Goal: Task Accomplishment & Management: Use online tool/utility

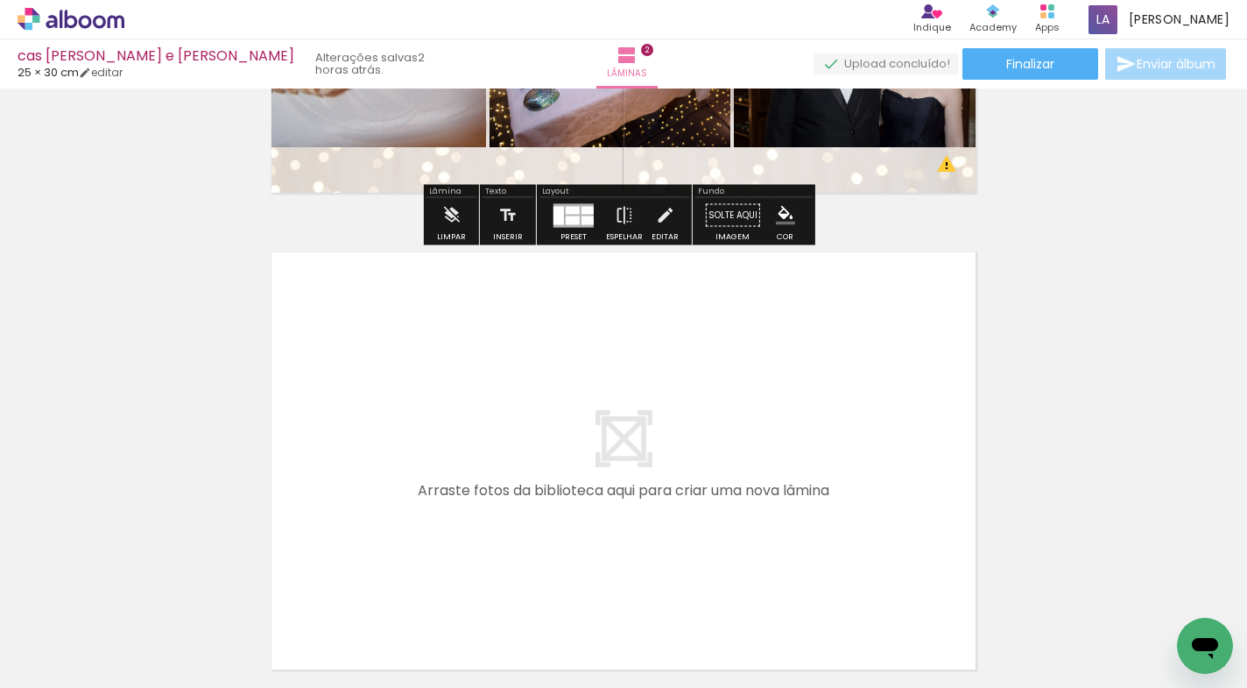
scroll to position [844, 0]
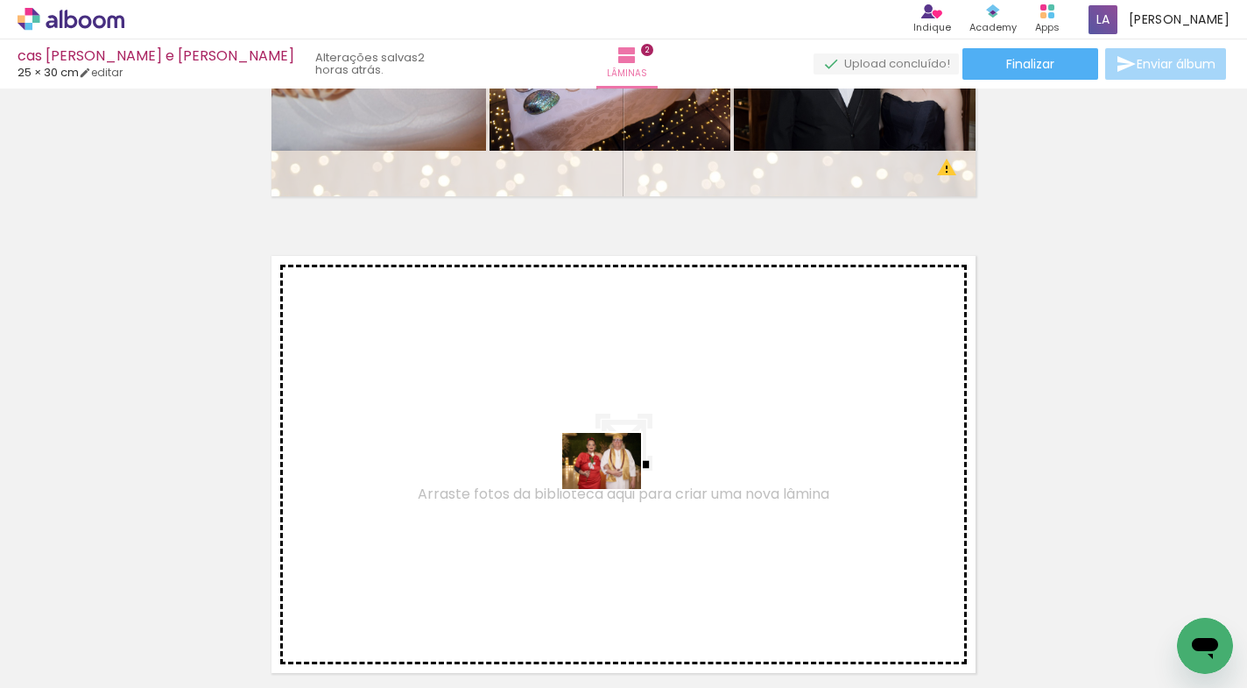
drag, startPoint x: 623, startPoint y: 630, endPoint x: 615, endPoint y: 486, distance: 143.9
click at [615, 486] on quentale-workspace at bounding box center [623, 344] width 1247 height 688
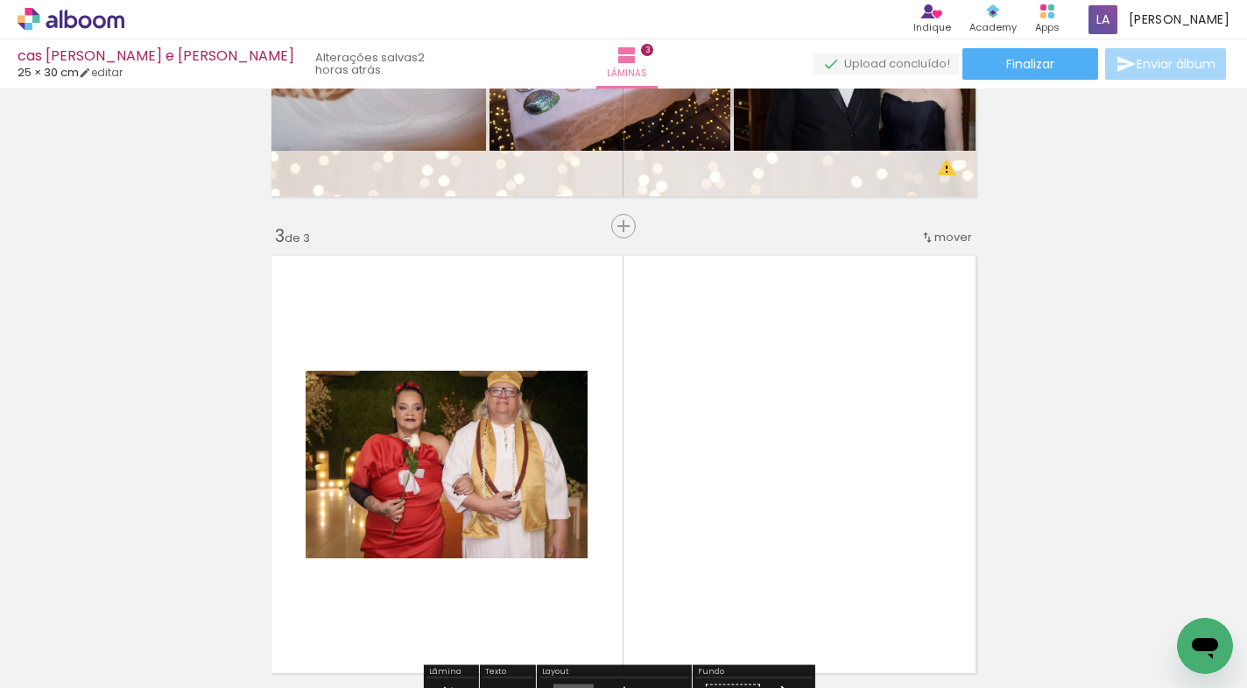
scroll to position [975, 0]
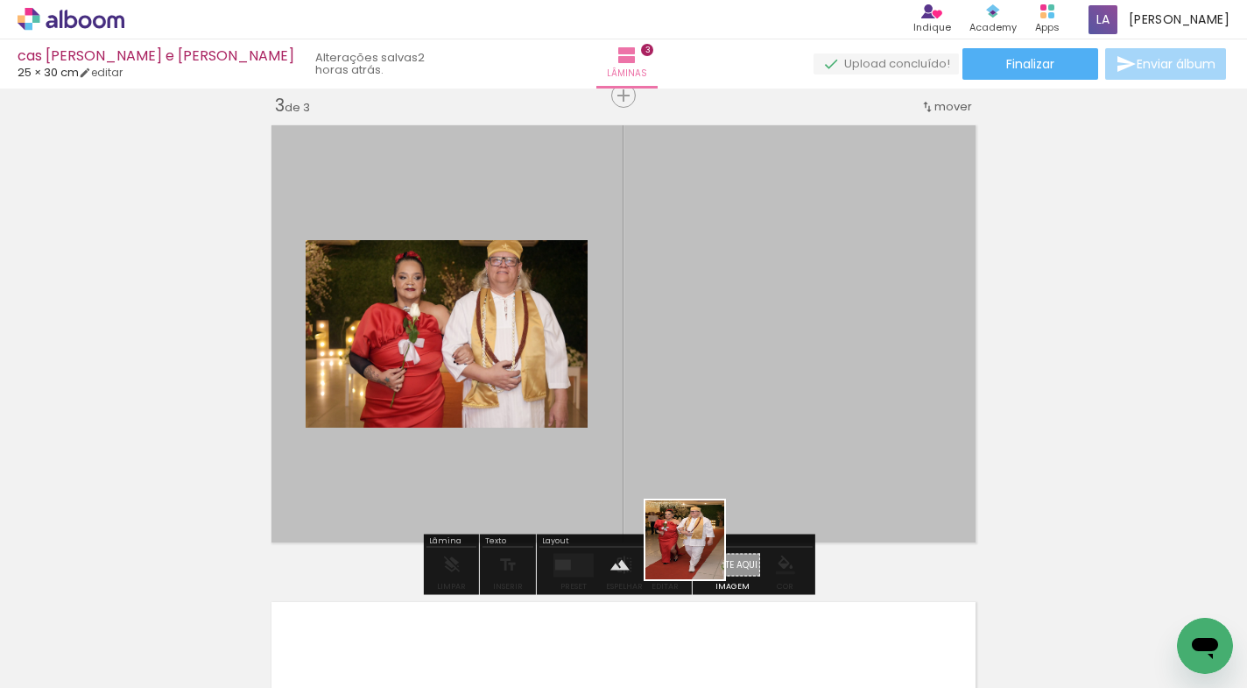
drag, startPoint x: 706, startPoint y: 621, endPoint x: 746, endPoint y: 457, distance: 168.7
click at [717, 452] on quentale-workspace at bounding box center [623, 344] width 1247 height 688
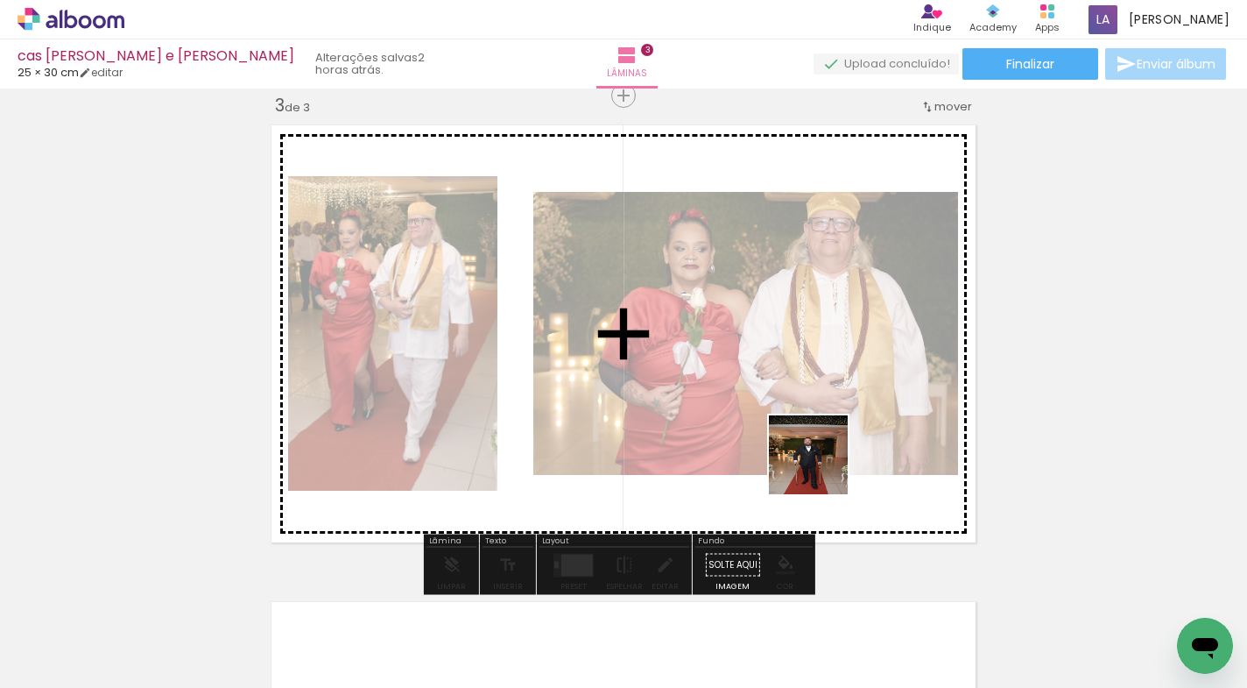
drag, startPoint x: 812, startPoint y: 638, endPoint x: 822, endPoint y: 468, distance: 170.2
click at [822, 468] on quentale-workspace at bounding box center [623, 344] width 1247 height 688
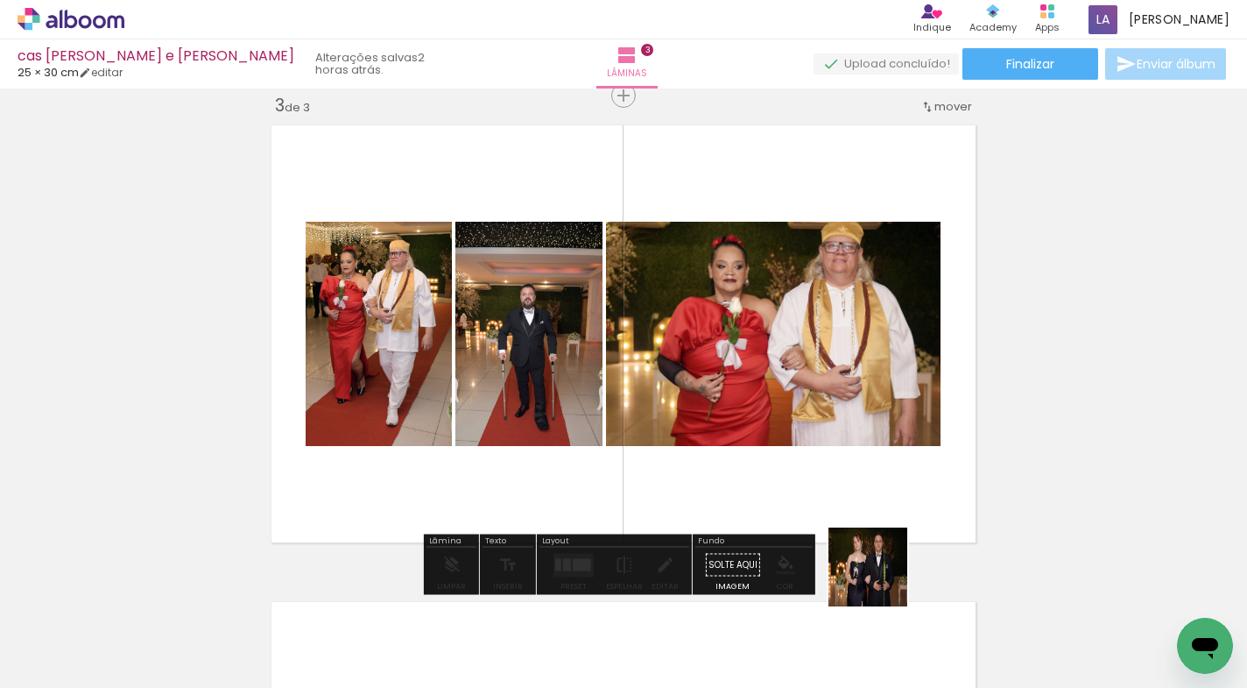
drag, startPoint x: 885, startPoint y: 589, endPoint x: 981, endPoint y: 614, distance: 99.4
click at [867, 472] on quentale-workspace at bounding box center [623, 344] width 1247 height 688
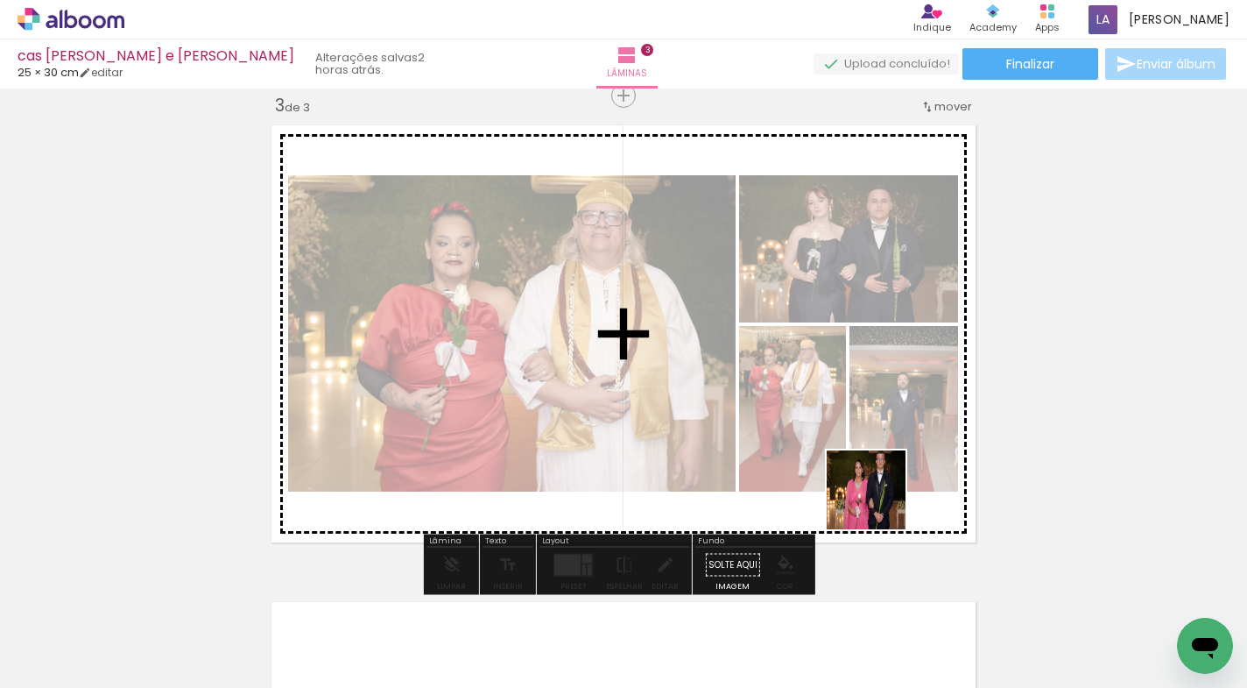
drag, startPoint x: 998, startPoint y: 630, endPoint x: 1108, endPoint y: 639, distance: 110.8
click at [879, 503] on quentale-workspace at bounding box center [623, 344] width 1247 height 688
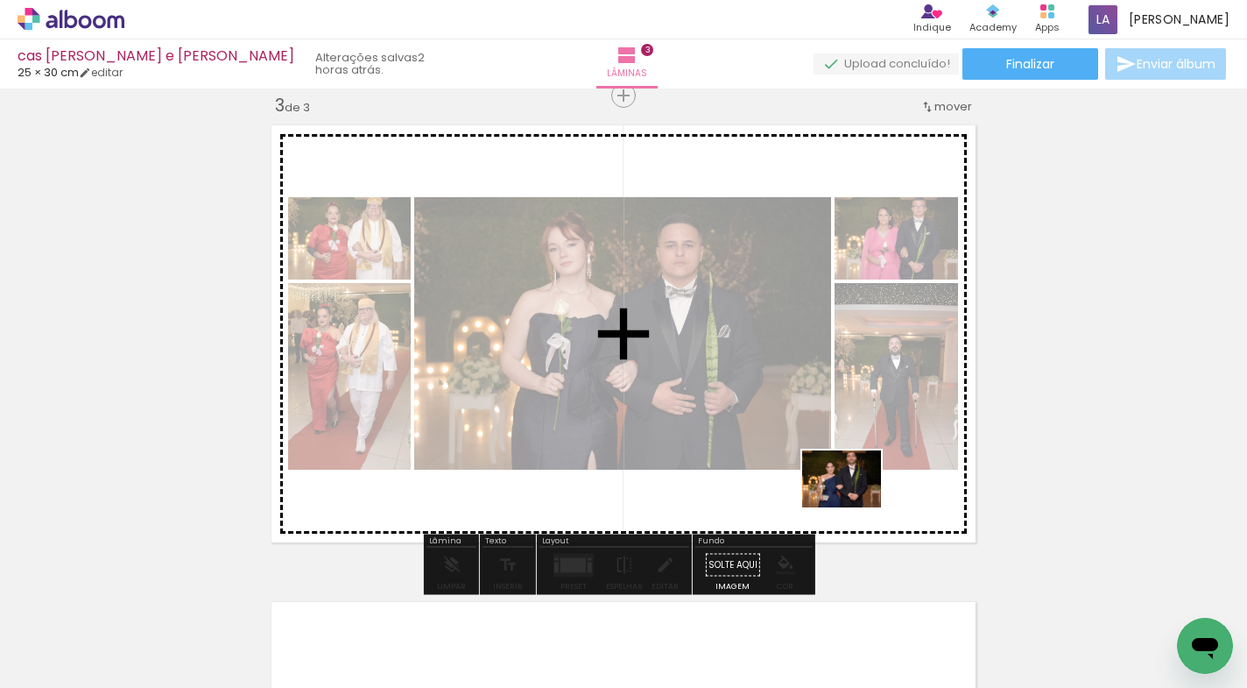
drag, startPoint x: 1080, startPoint y: 639, endPoint x: 1186, endPoint y: 606, distance: 111.1
click at [857, 504] on quentale-workspace at bounding box center [623, 344] width 1247 height 688
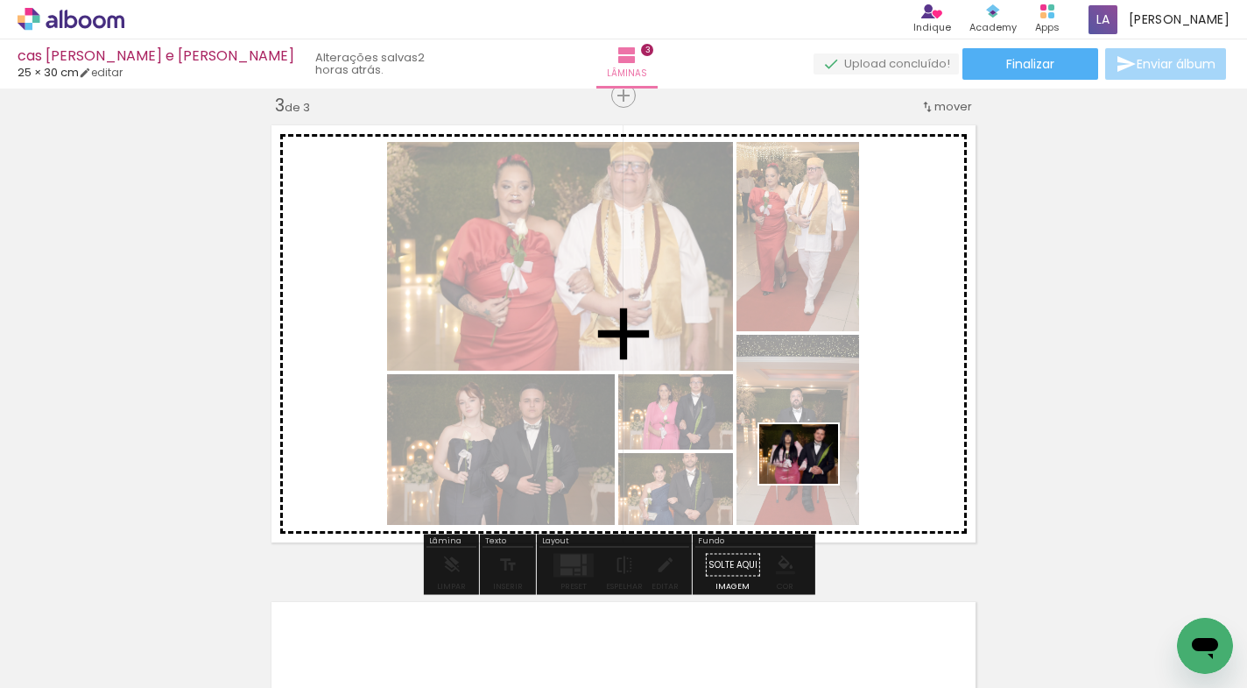
drag, startPoint x: 1195, startPoint y: 609, endPoint x: 947, endPoint y: 678, distance: 257.3
click at [816, 477] on quentale-workspace at bounding box center [623, 344] width 1247 height 688
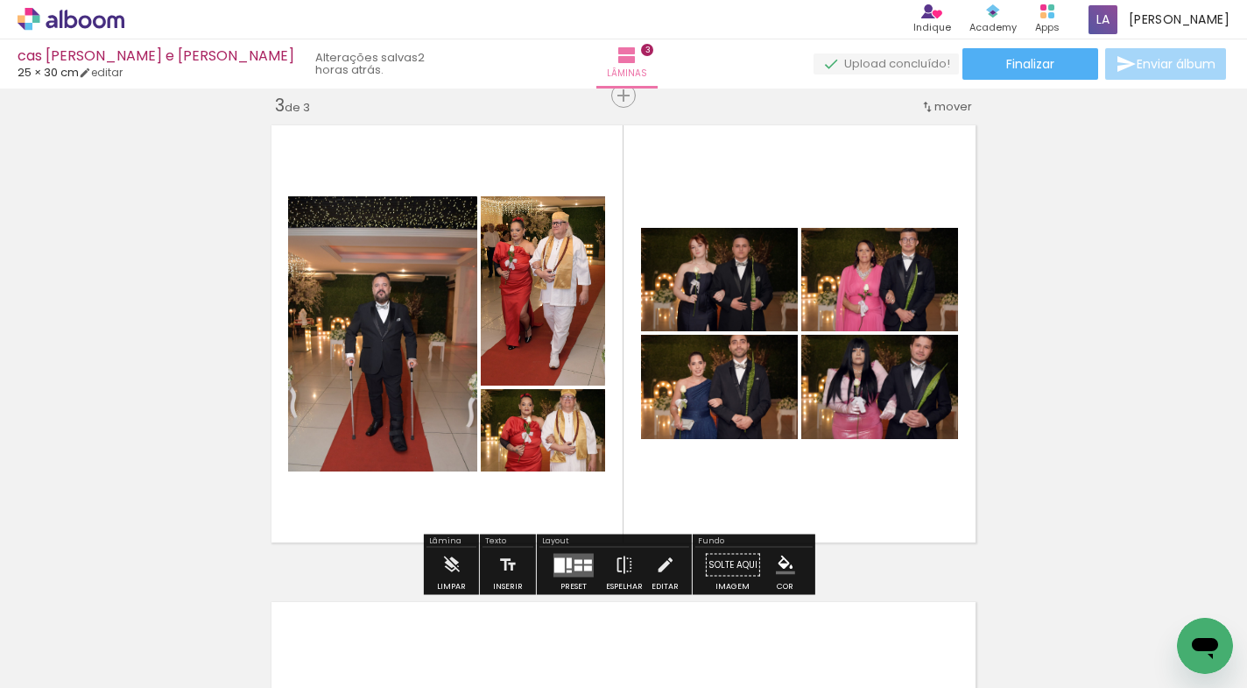
click at [568, 561] on div at bounding box center [569, 562] width 5 height 11
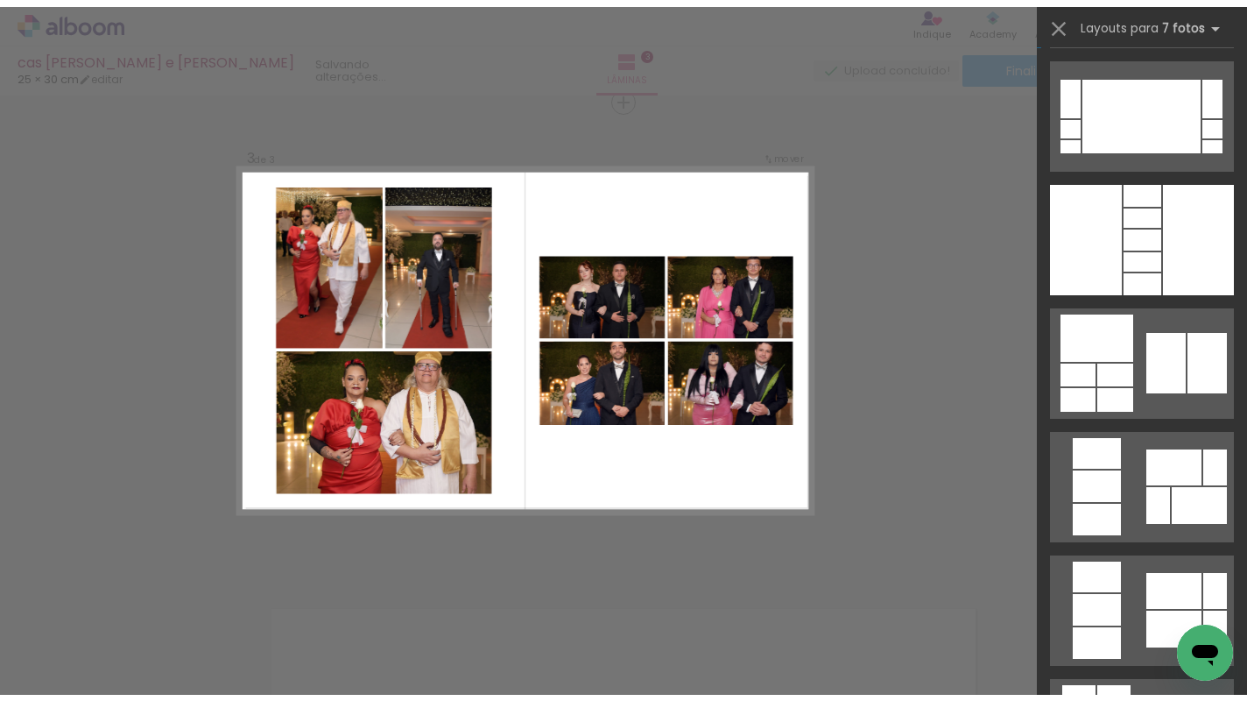
scroll to position [421, 0]
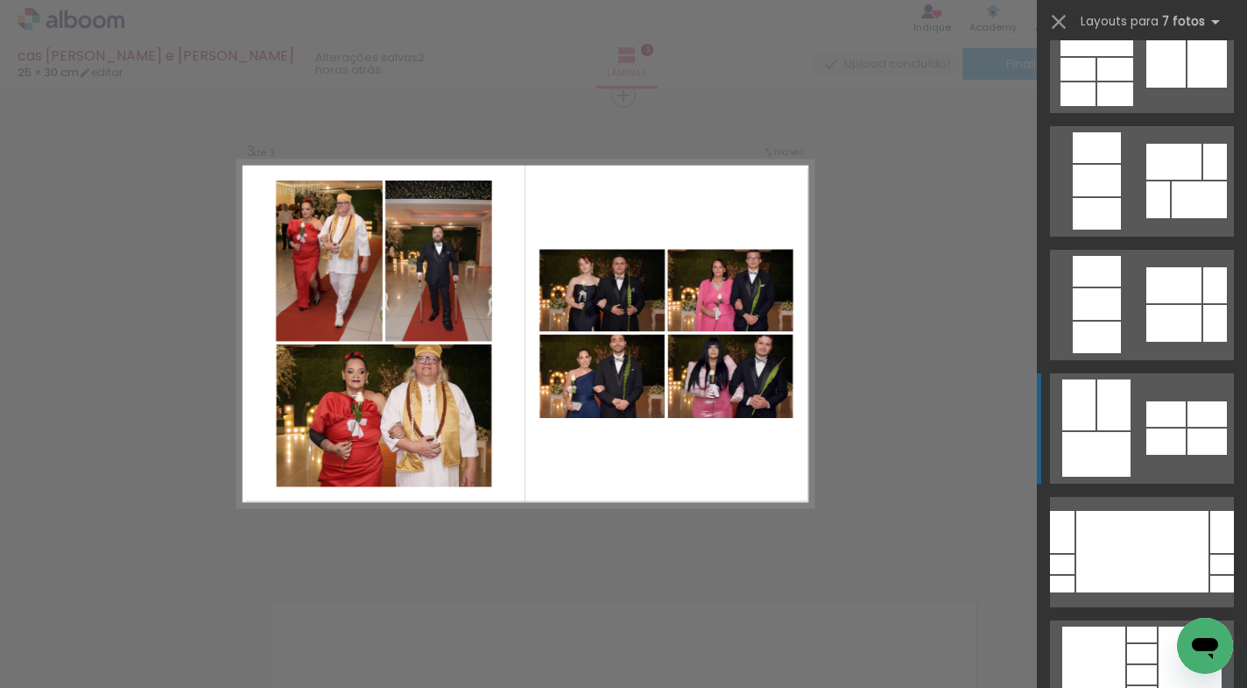
click at [1117, 426] on div at bounding box center [1113, 404] width 33 height 51
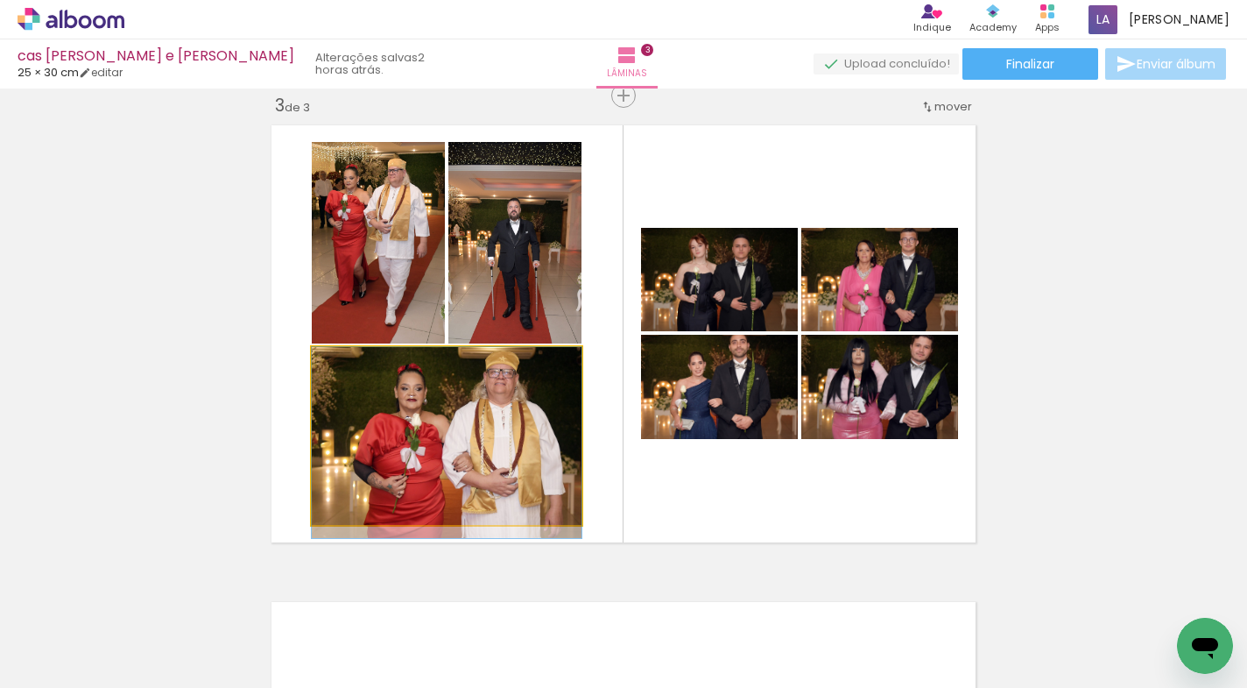
drag, startPoint x: 514, startPoint y: 428, endPoint x: 517, endPoint y: 444, distance: 16.0
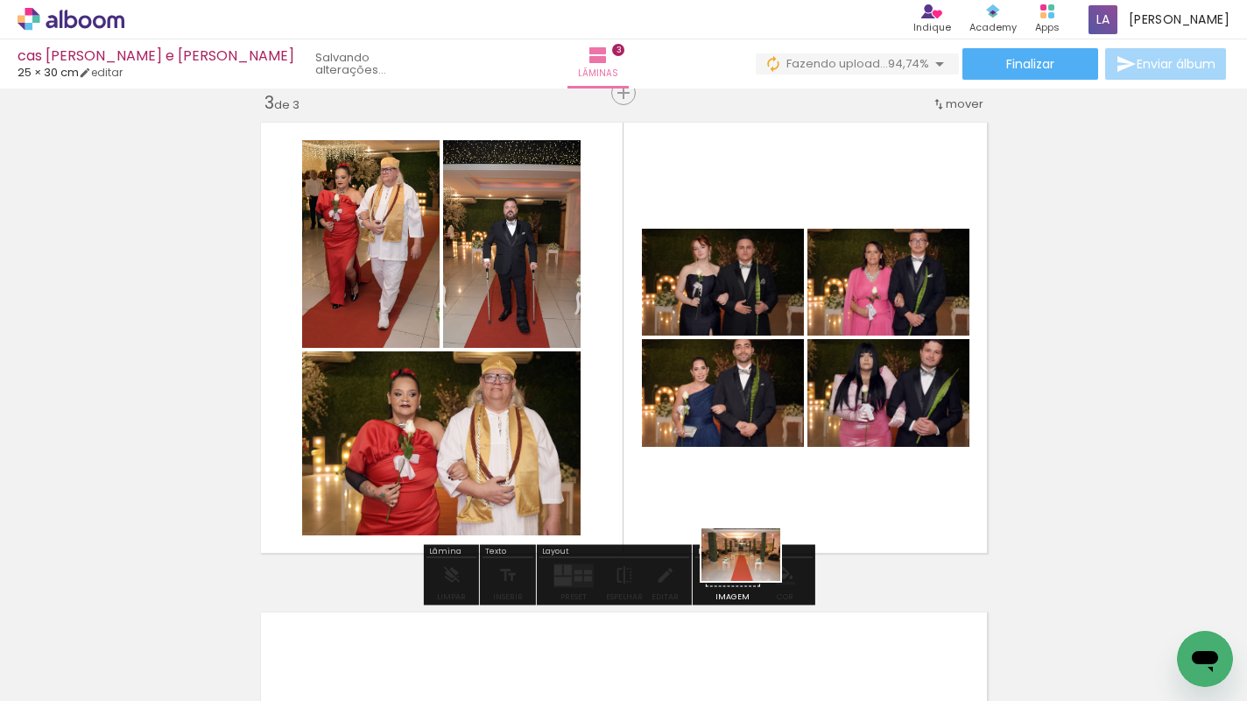
scroll to position [1062, 0]
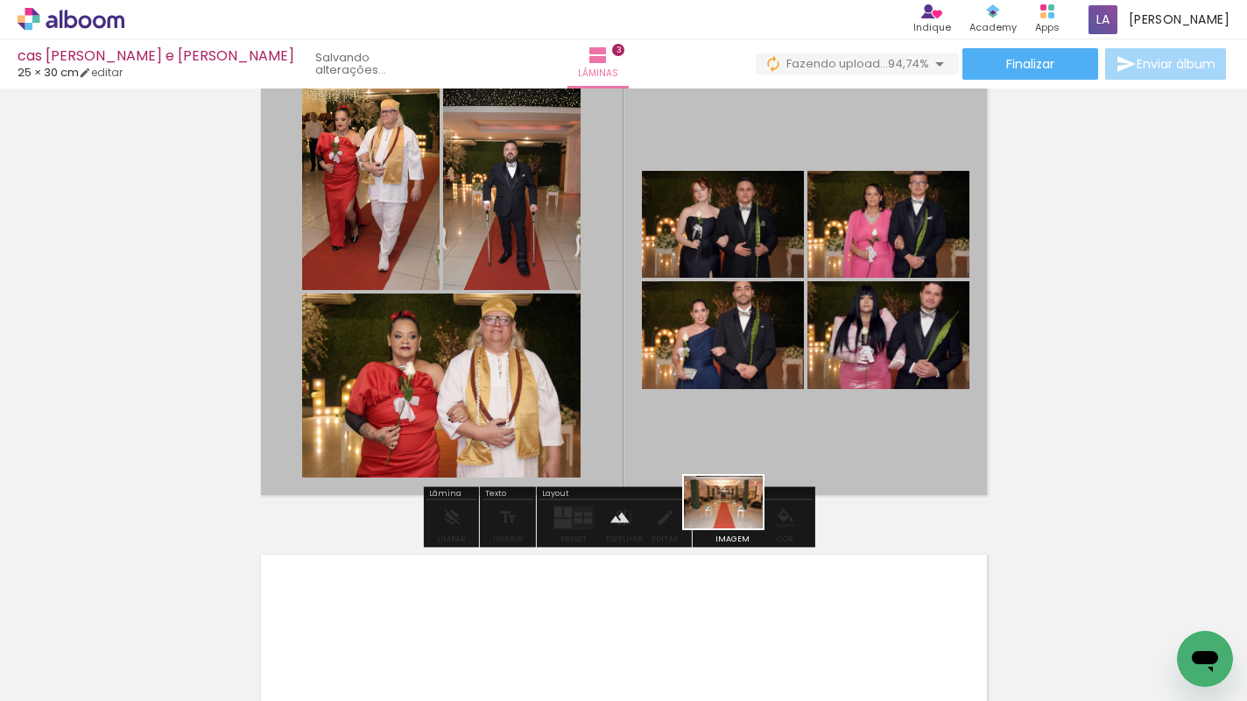
drag, startPoint x: 1117, startPoint y: 632, endPoint x: 737, endPoint y: 529, distance: 393.9
click at [737, 529] on quentale-workspace at bounding box center [623, 350] width 1247 height 701
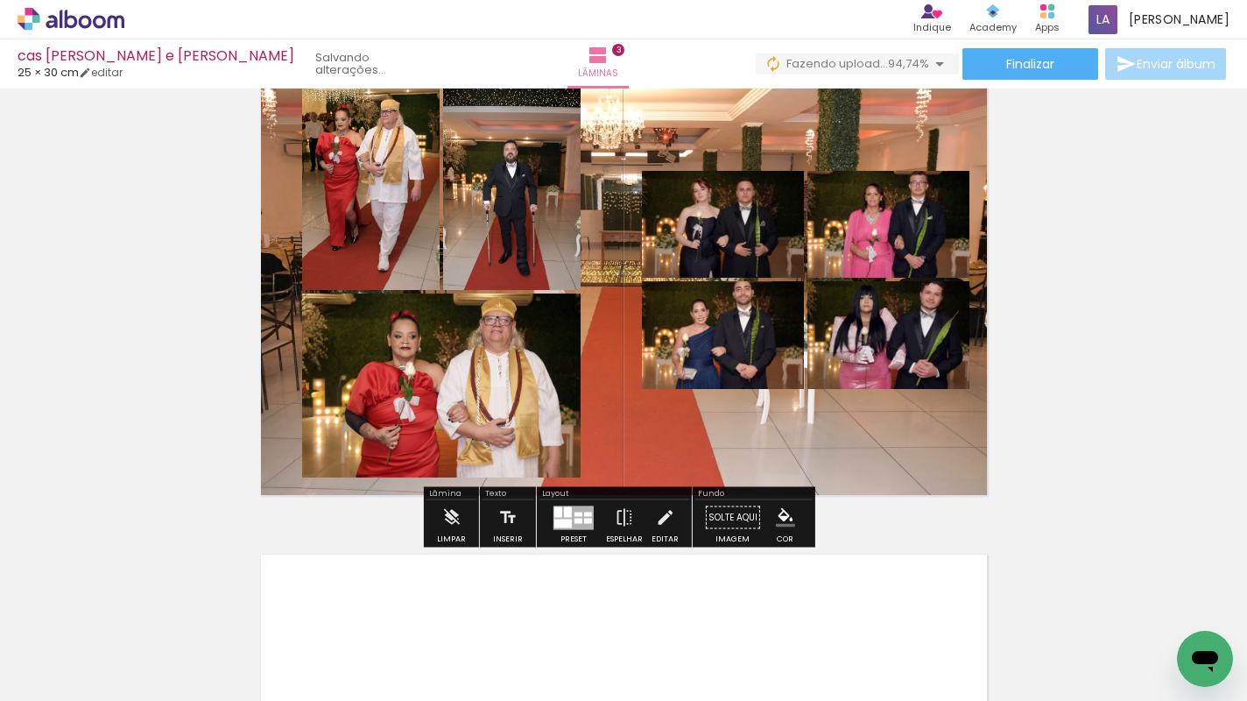
click at [829, 413] on quentale-layouter at bounding box center [624, 280] width 742 height 446
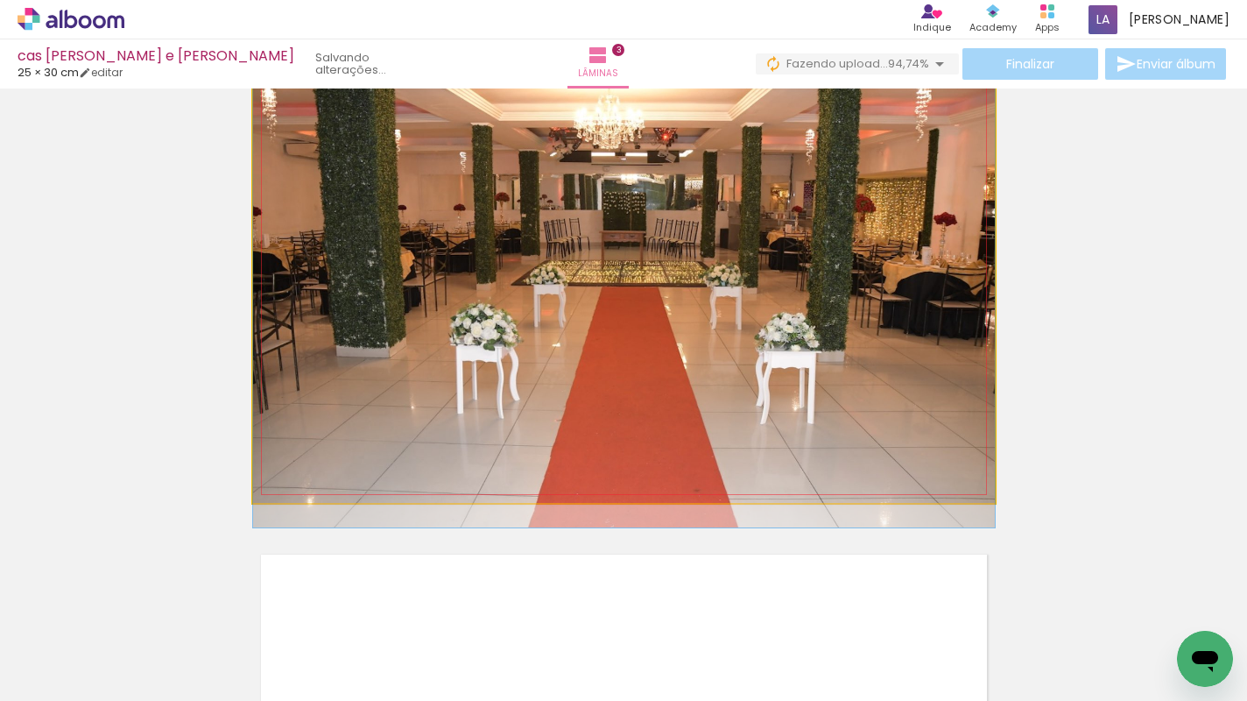
click at [829, 413] on quentale-photo at bounding box center [624, 280] width 742 height 446
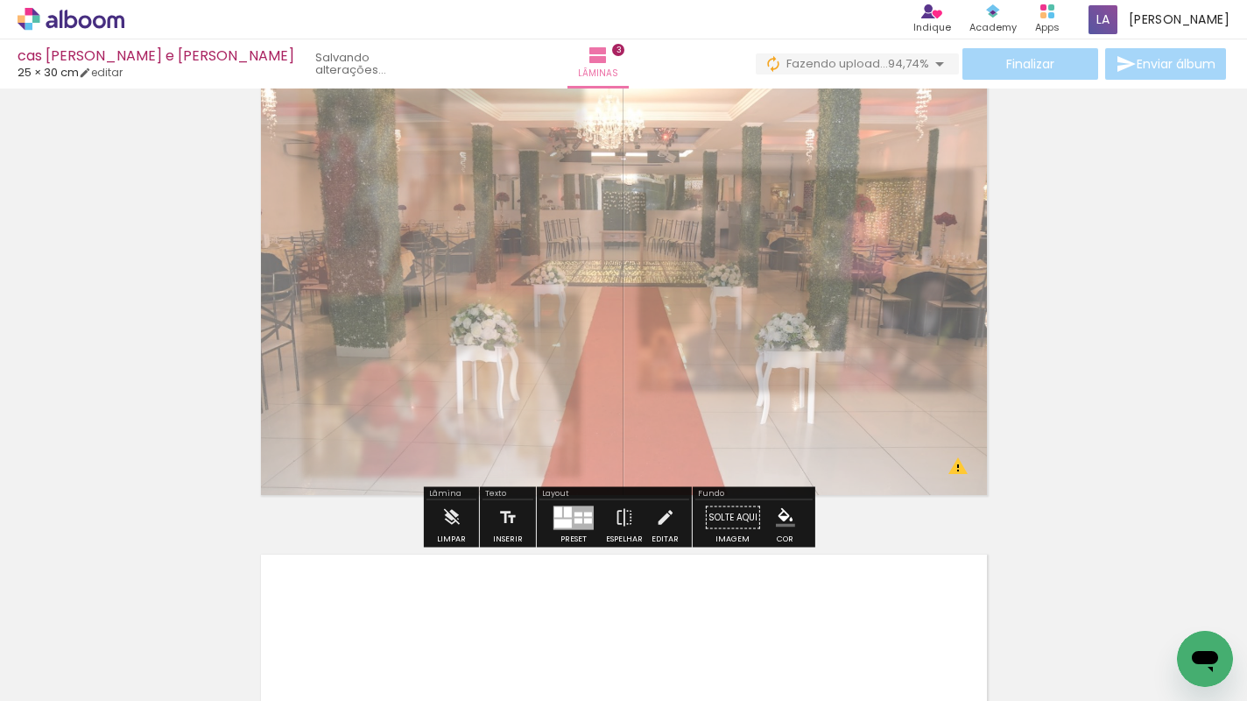
drag, startPoint x: 490, startPoint y: 101, endPoint x: 474, endPoint y: 103, distance: 16.0
type paper-slider "55"
click at [474, 103] on div at bounding box center [477, 102] width 68 height 28
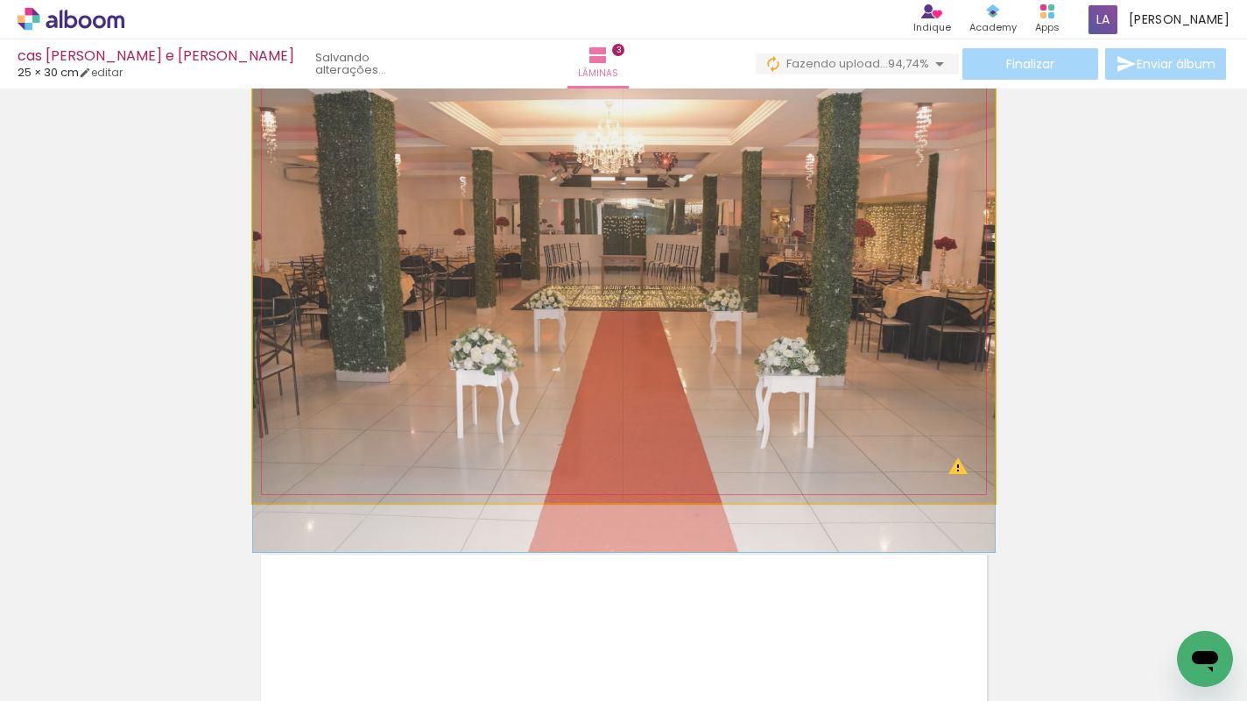
drag, startPoint x: 541, startPoint y: 266, endPoint x: 492, endPoint y: 237, distance: 56.9
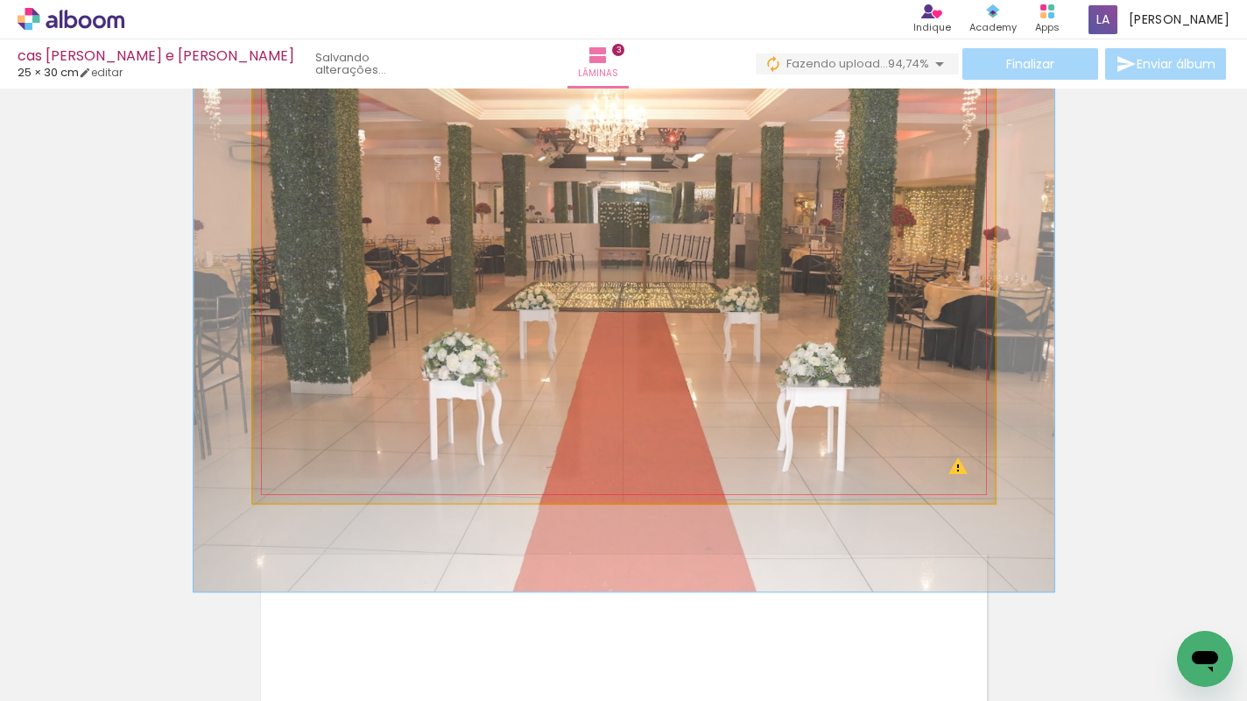
type paper-slider "116"
click at [322, 107] on div at bounding box center [330, 102] width 16 height 16
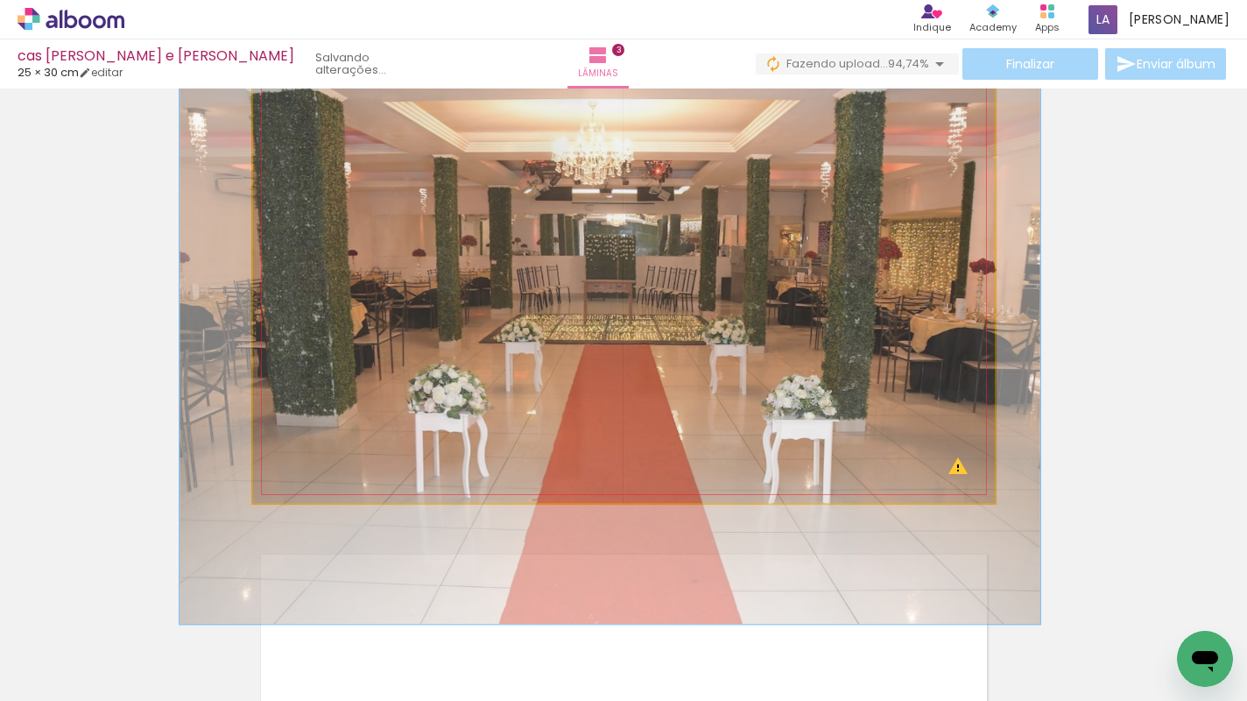
drag, startPoint x: 694, startPoint y: 251, endPoint x: 680, endPoint y: 284, distance: 35.3
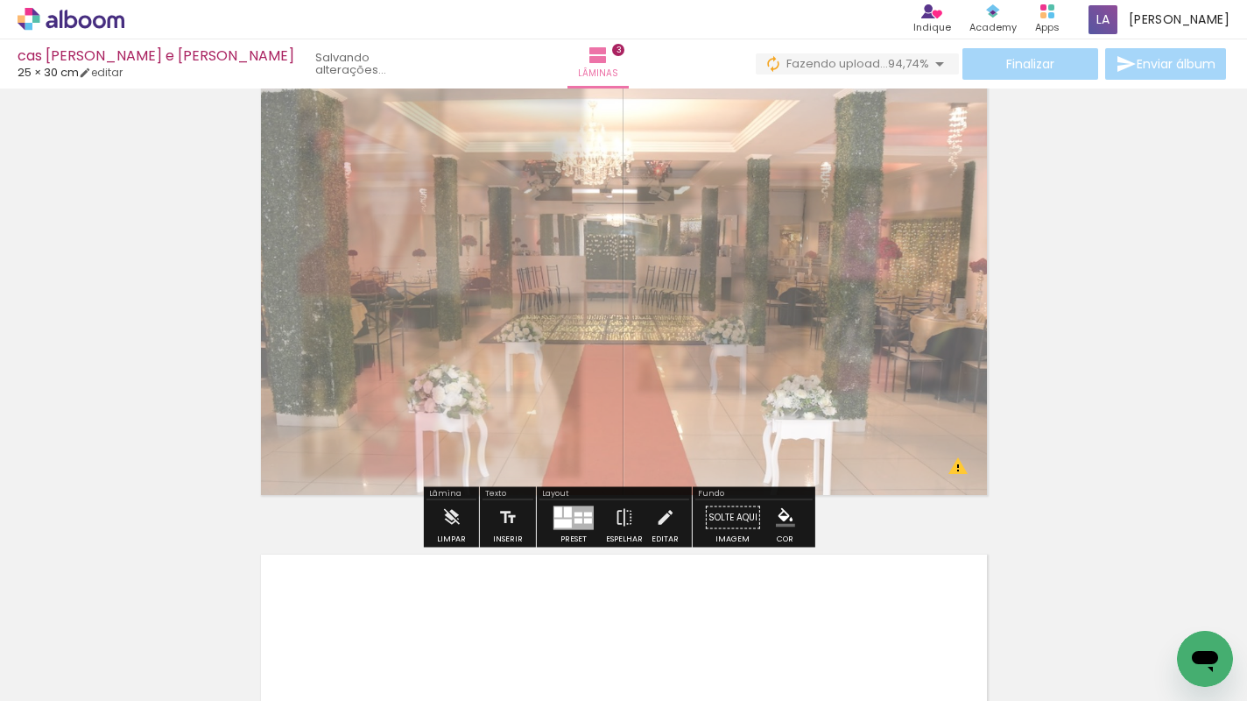
click at [1179, 365] on div "Inserir lâmina 1 de 3 Inserir lâmina 2 de 3 Inserir lâmina 3 de 3 O Designbox p…" at bounding box center [623, 12] width 1247 height 1959
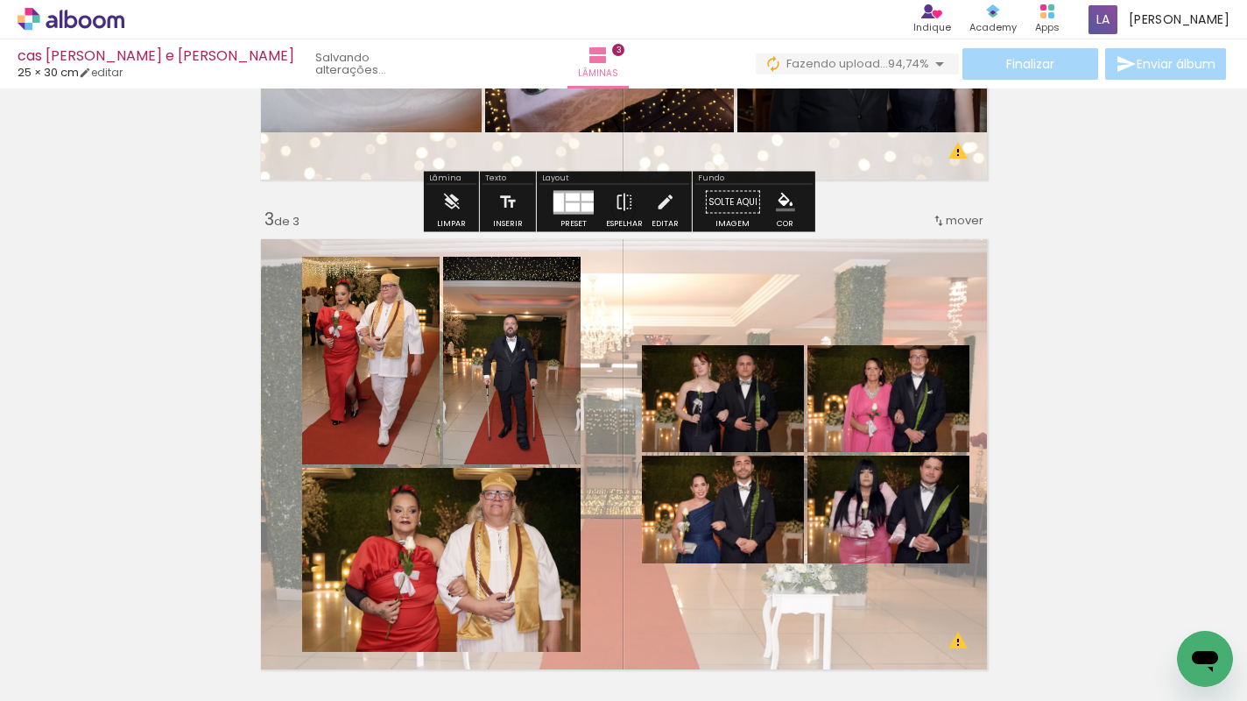
scroll to position [948, 0]
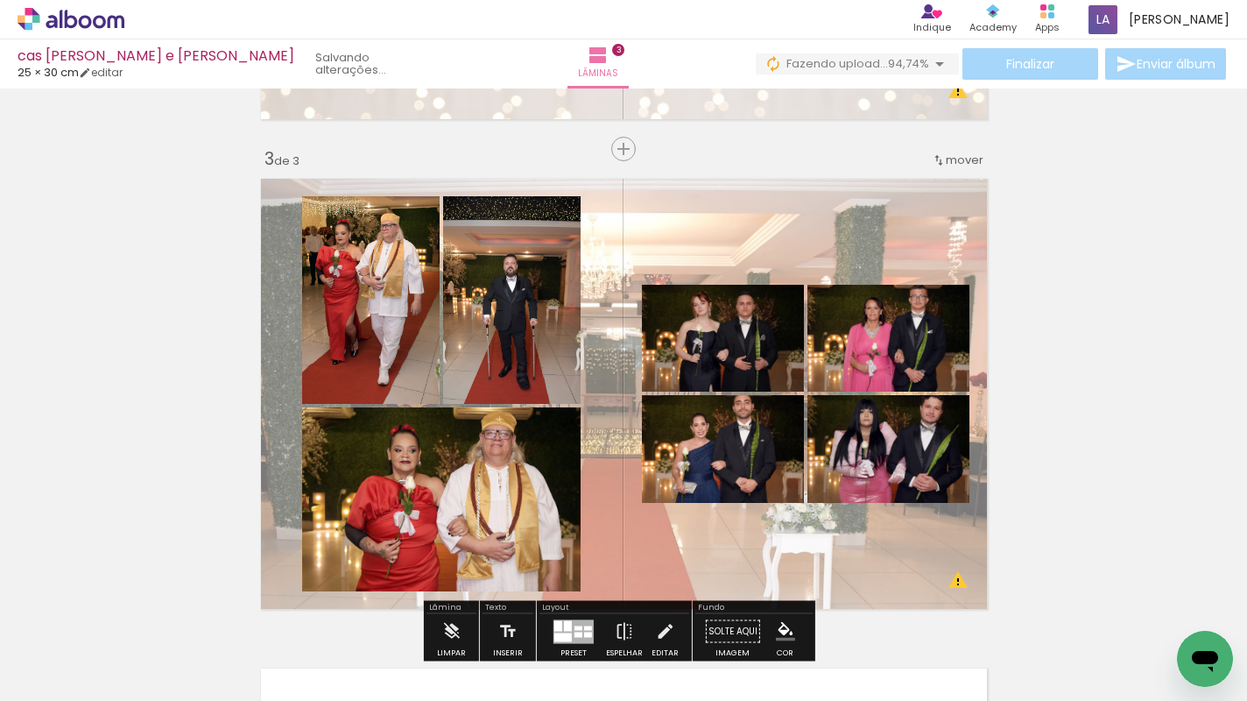
click at [755, 238] on quentale-layouter at bounding box center [624, 394] width 742 height 446
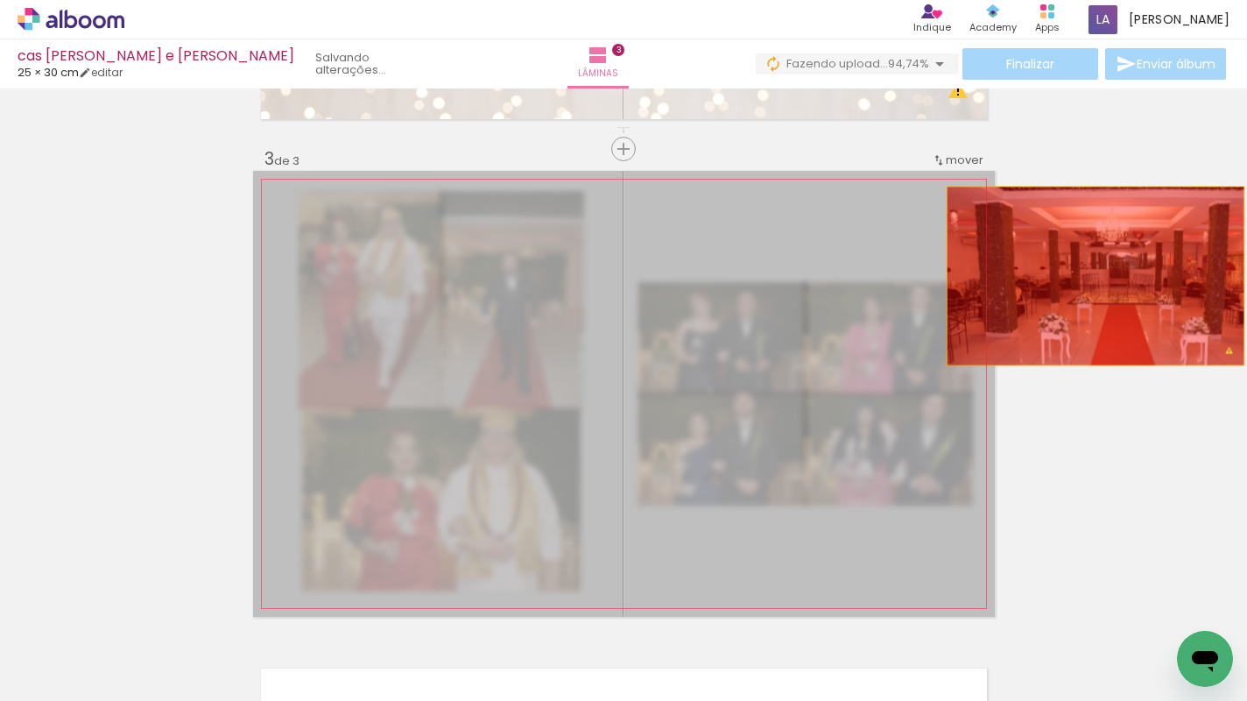
drag, startPoint x: 755, startPoint y: 236, endPoint x: 1089, endPoint y: 276, distance: 336.1
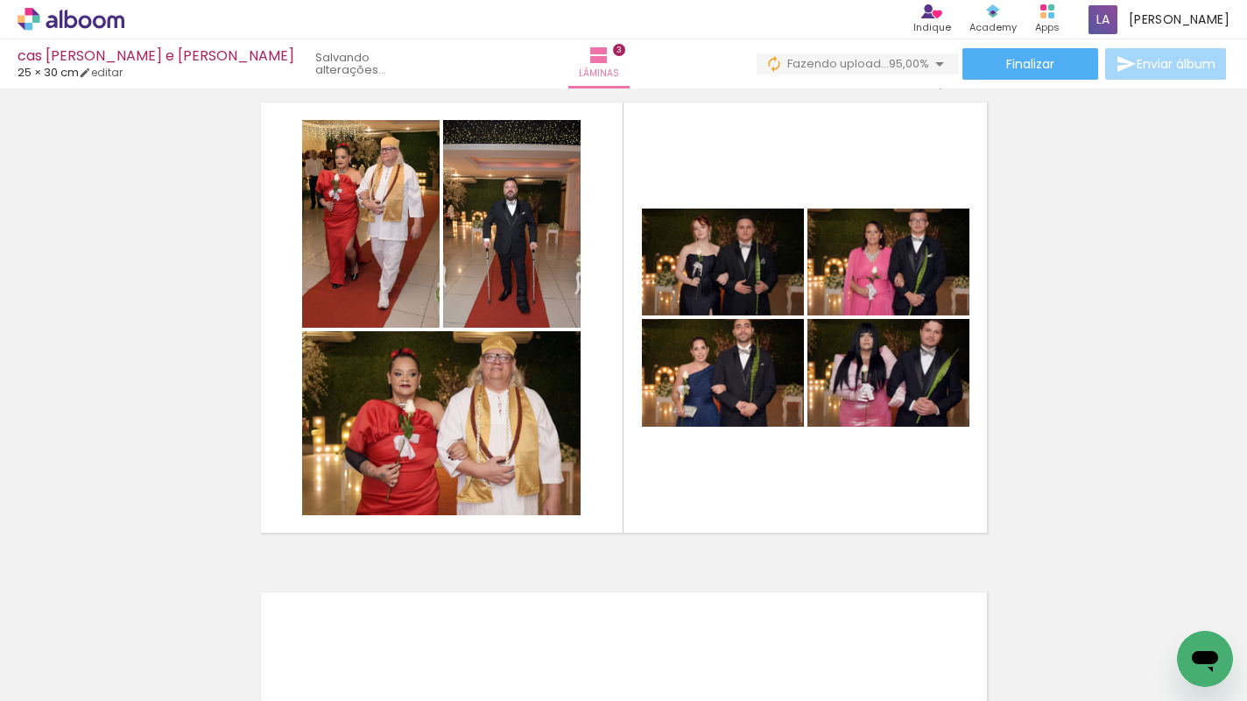
scroll to position [0, 846]
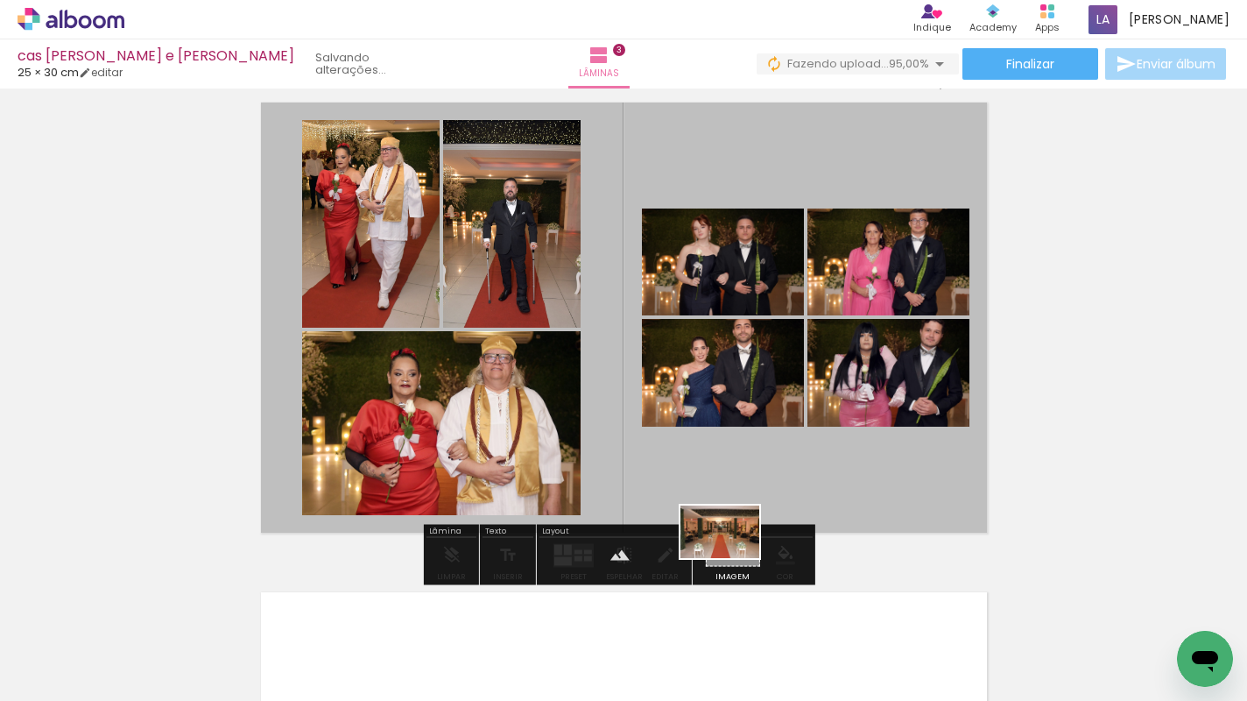
drag, startPoint x: 1145, startPoint y: 641, endPoint x: 733, endPoint y: 560, distance: 419.6
click at [733, 559] on quentale-workspace at bounding box center [623, 350] width 1247 height 701
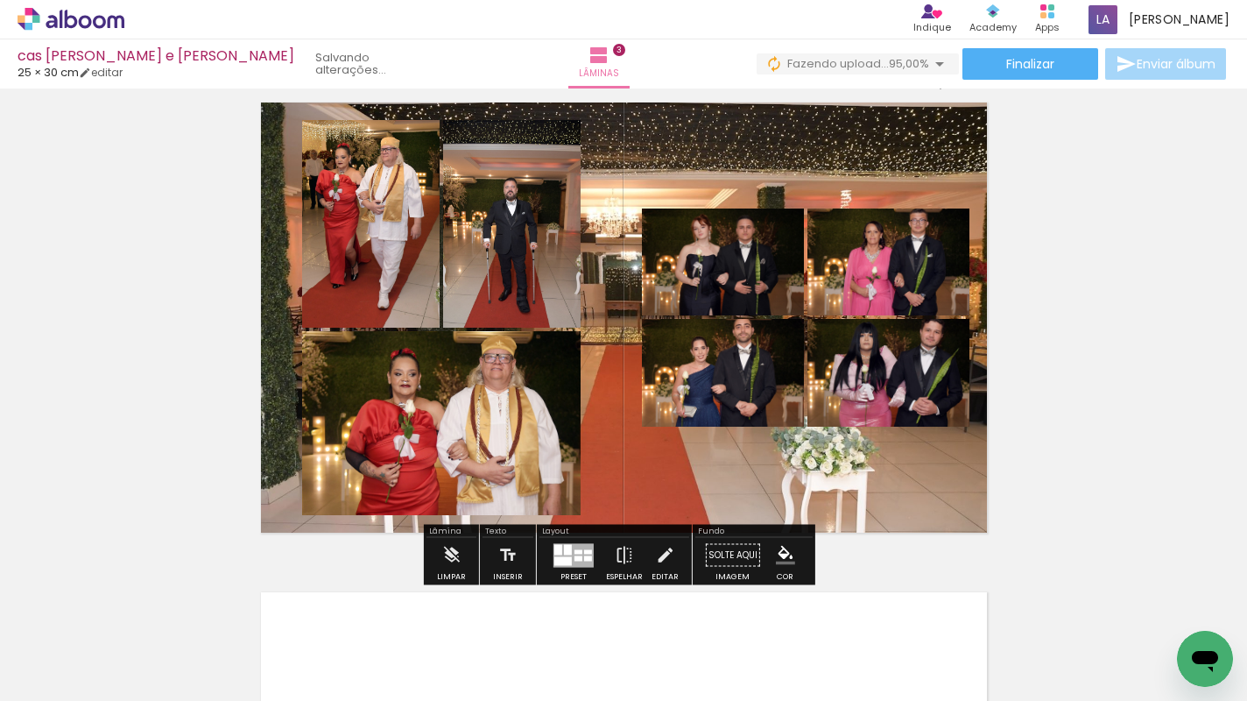
click at [767, 473] on quentale-layouter at bounding box center [624, 318] width 742 height 446
click at [767, 473] on quentale-photo at bounding box center [624, 318] width 742 height 446
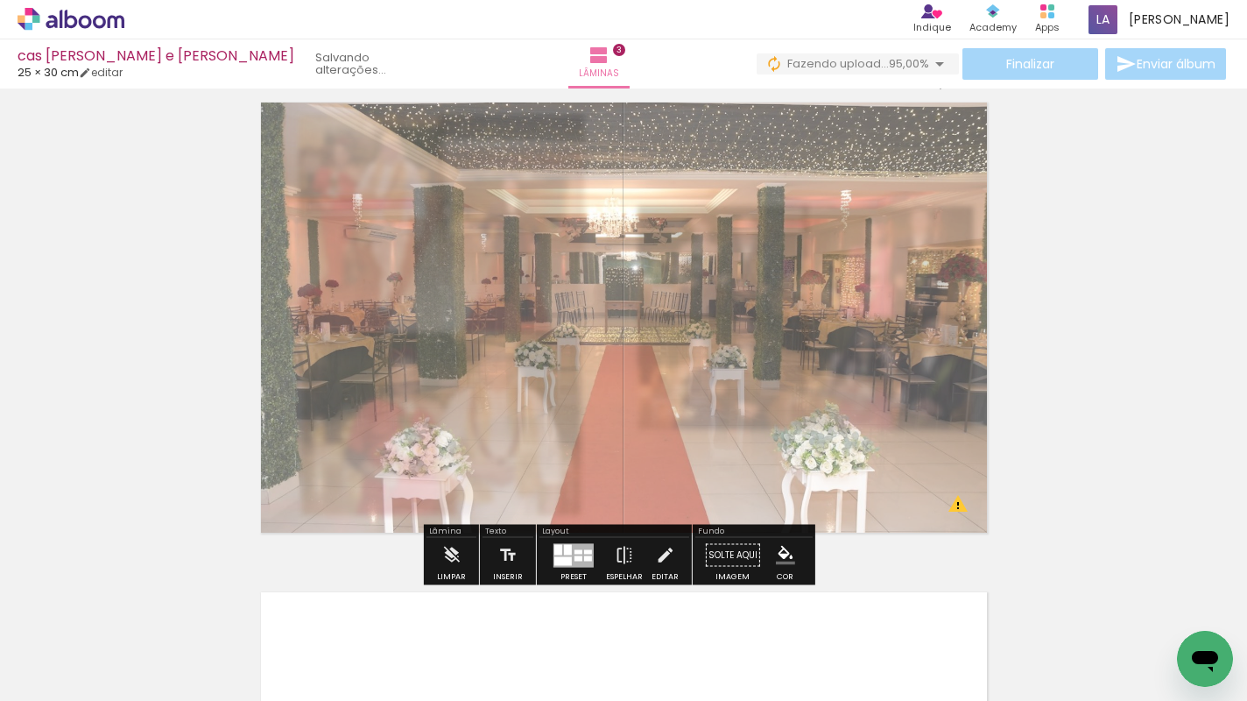
drag, startPoint x: 487, startPoint y: 143, endPoint x: 462, endPoint y: 146, distance: 25.6
type paper-slider "60"
click at [462, 146] on div at bounding box center [477, 139] width 68 height 28
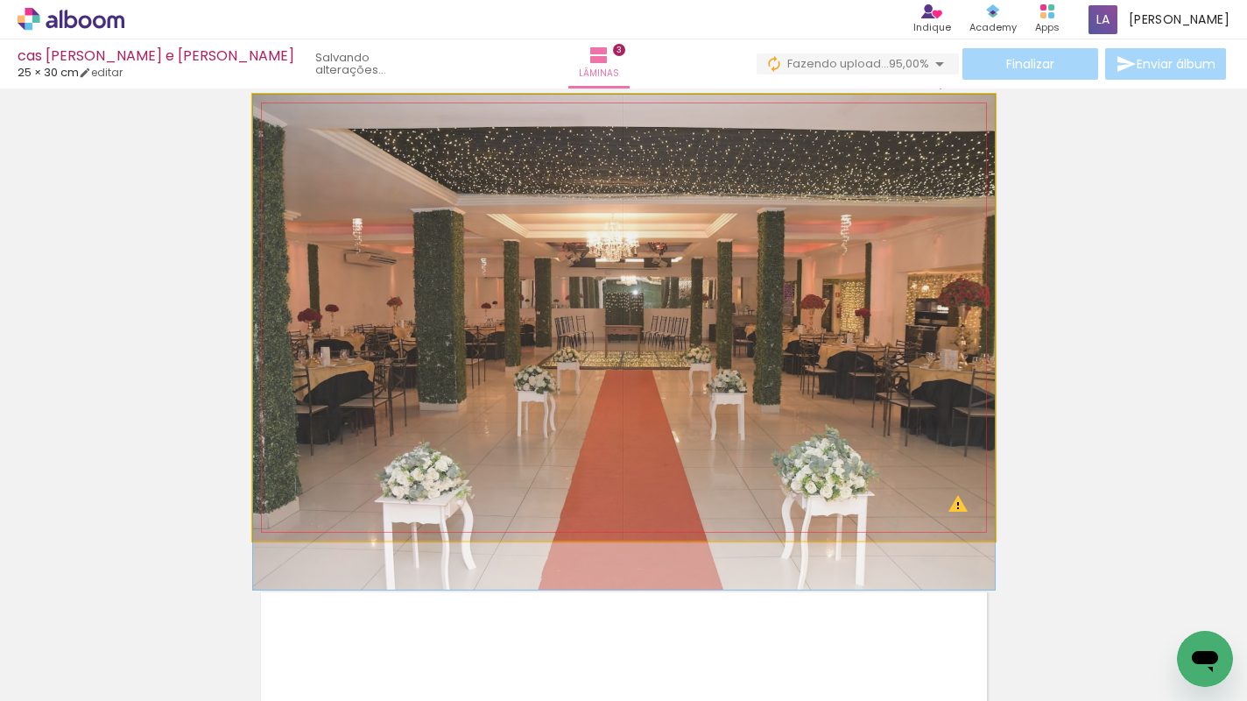
drag, startPoint x: 765, startPoint y: 255, endPoint x: 773, endPoint y: 285, distance: 31.0
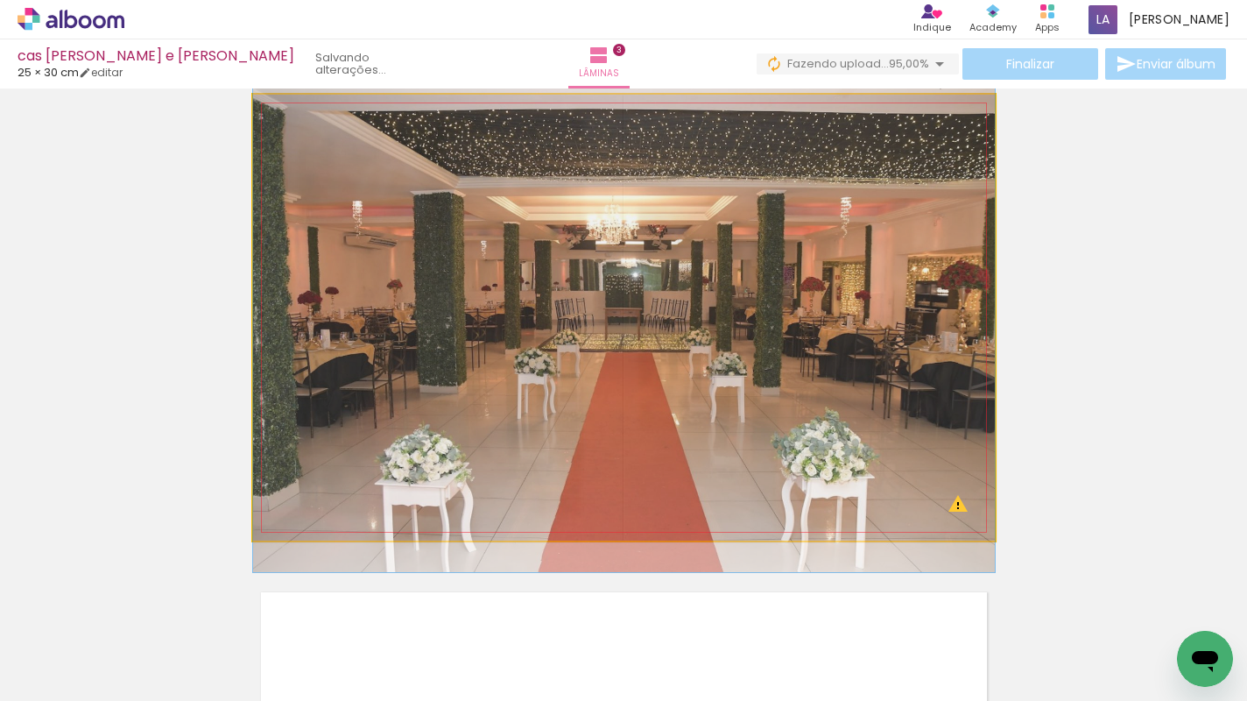
drag, startPoint x: 864, startPoint y: 281, endPoint x: 924, endPoint y: 279, distance: 60.5
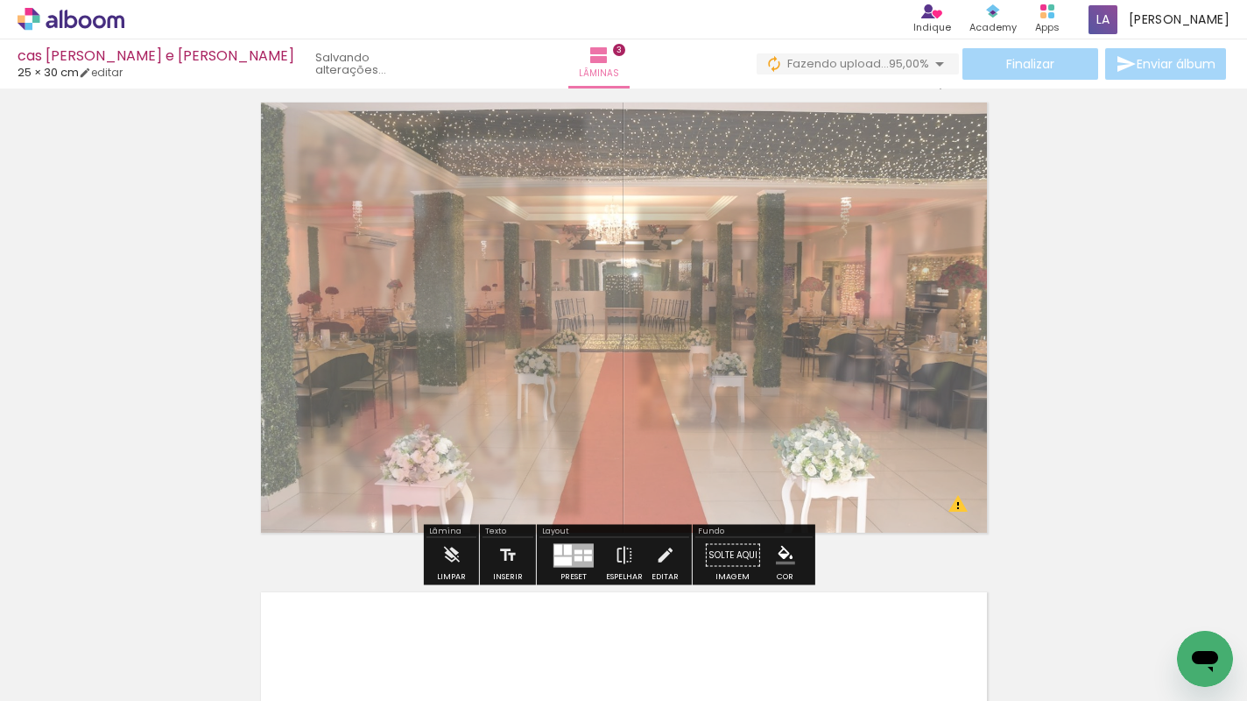
click at [1057, 280] on div "Inserir lâmina 1 de 3 Inserir lâmina 2 de 3 Inserir lâmina 3 de 3 O Designbox p…" at bounding box center [623, 50] width 1247 height 1959
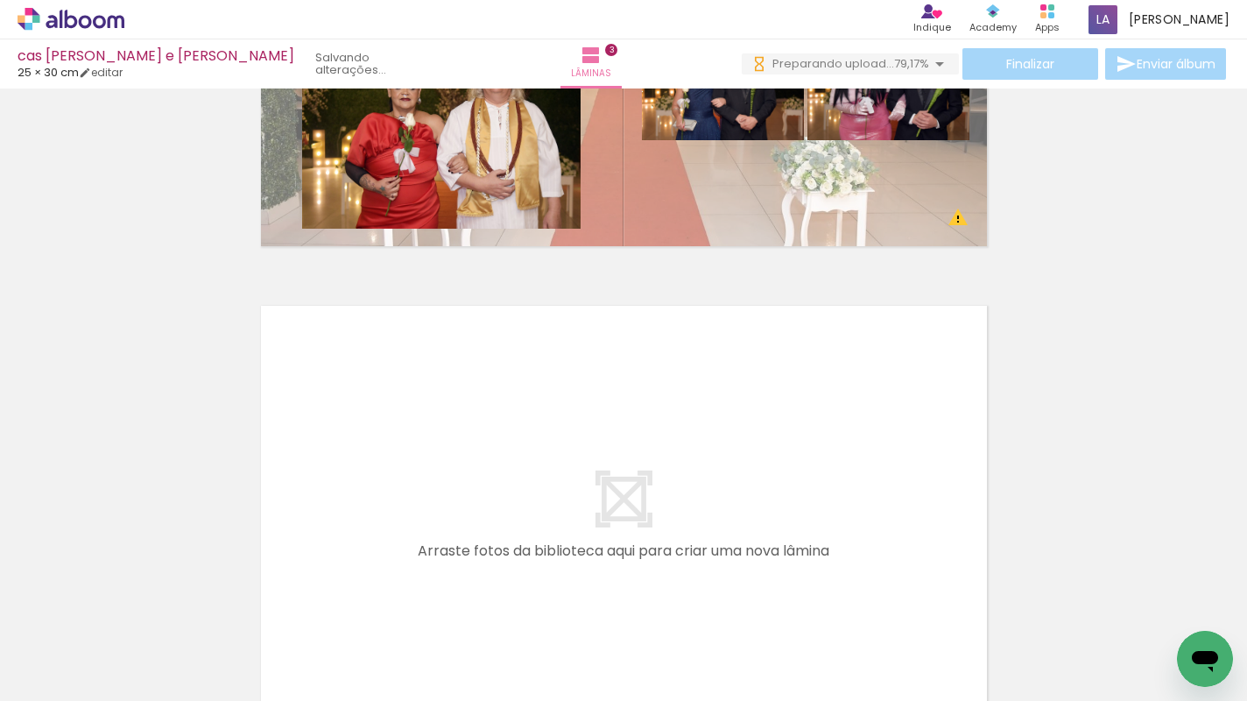
scroll to position [0, 923]
drag, startPoint x: 239, startPoint y: 3, endPoint x: 1180, endPoint y: 684, distance: 1161.5
click at [144, 684] on iron-horizontal-list at bounding box center [126, 645] width 35 height 109
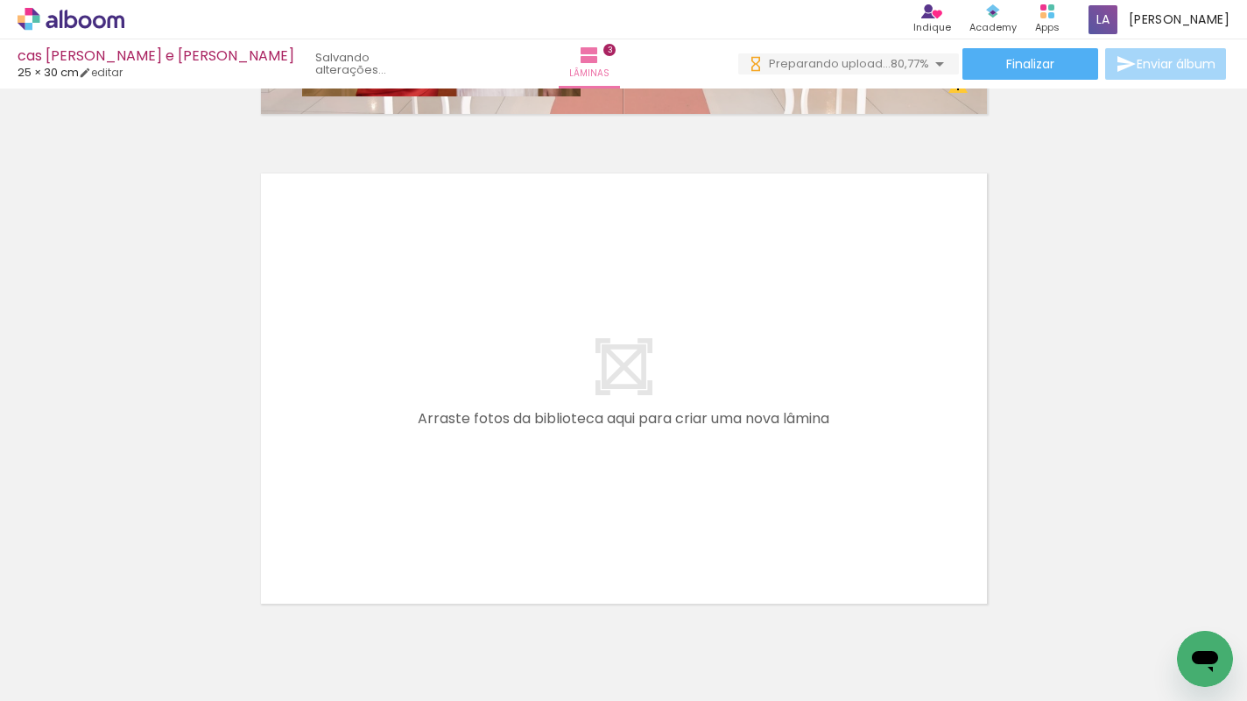
scroll to position [1463, 0]
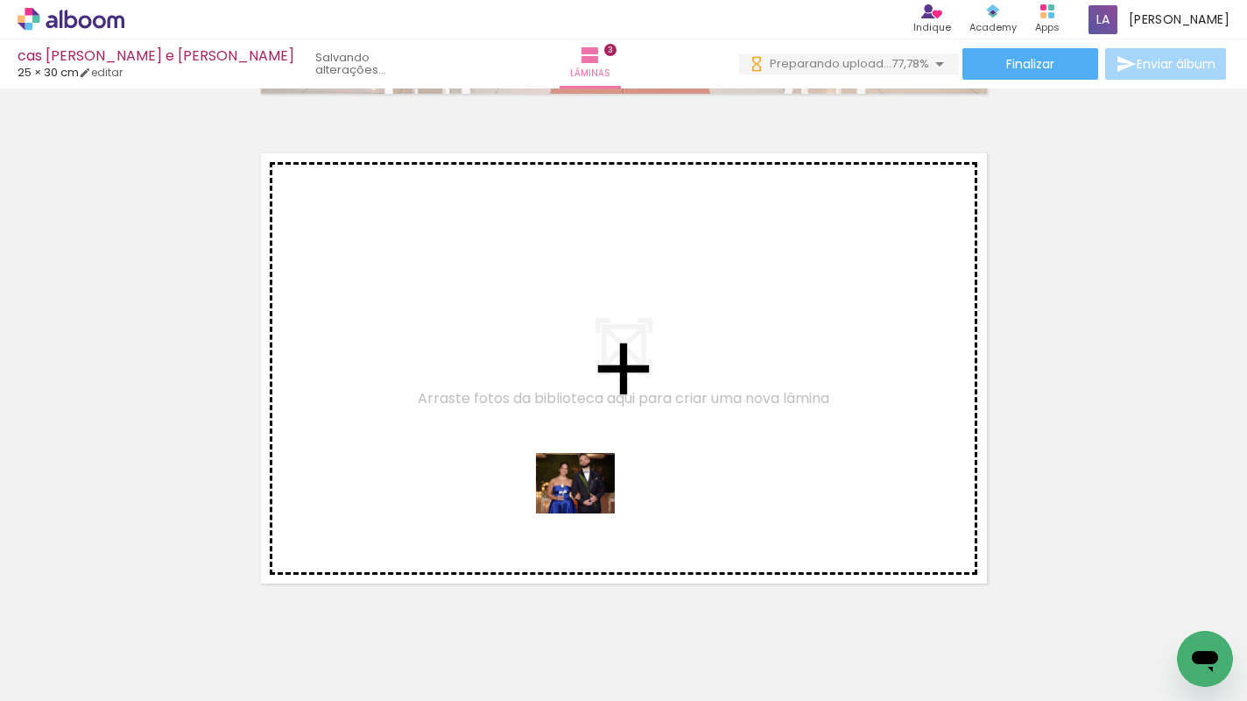
drag, startPoint x: 610, startPoint y: 646, endPoint x: 589, endPoint y: 506, distance: 141.8
click at [589, 506] on quentale-workspace at bounding box center [623, 350] width 1247 height 701
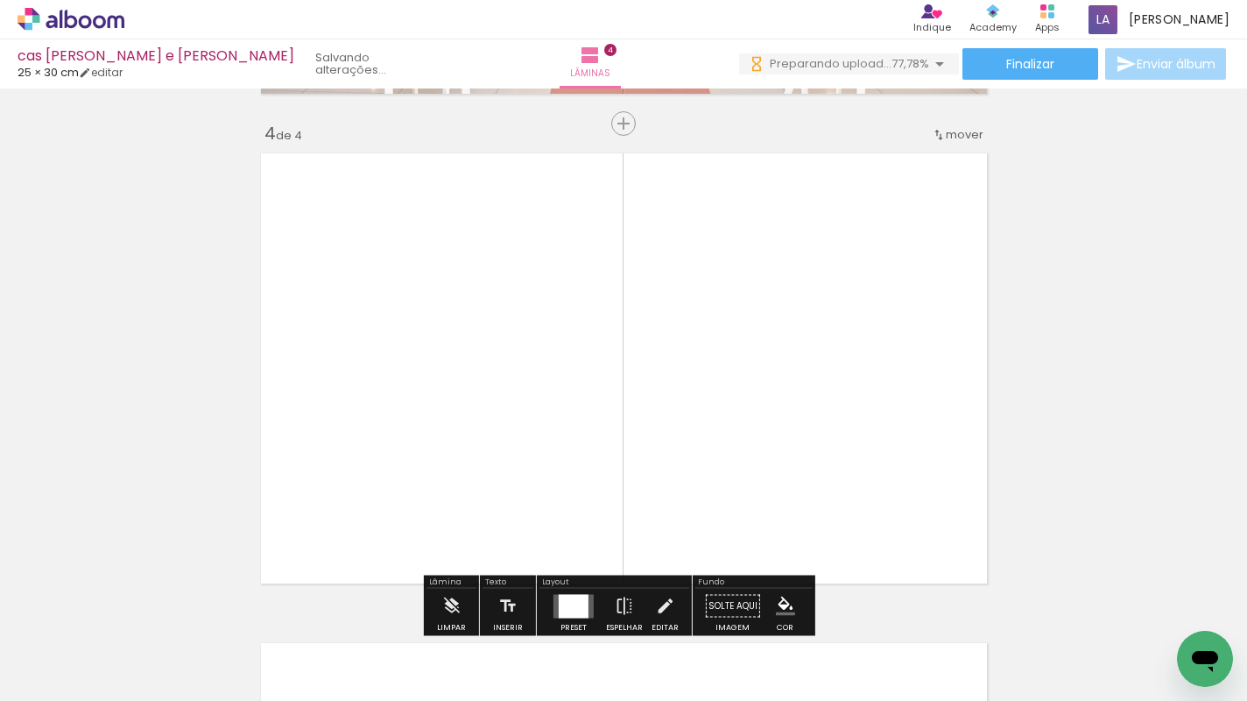
scroll to position [1491, 0]
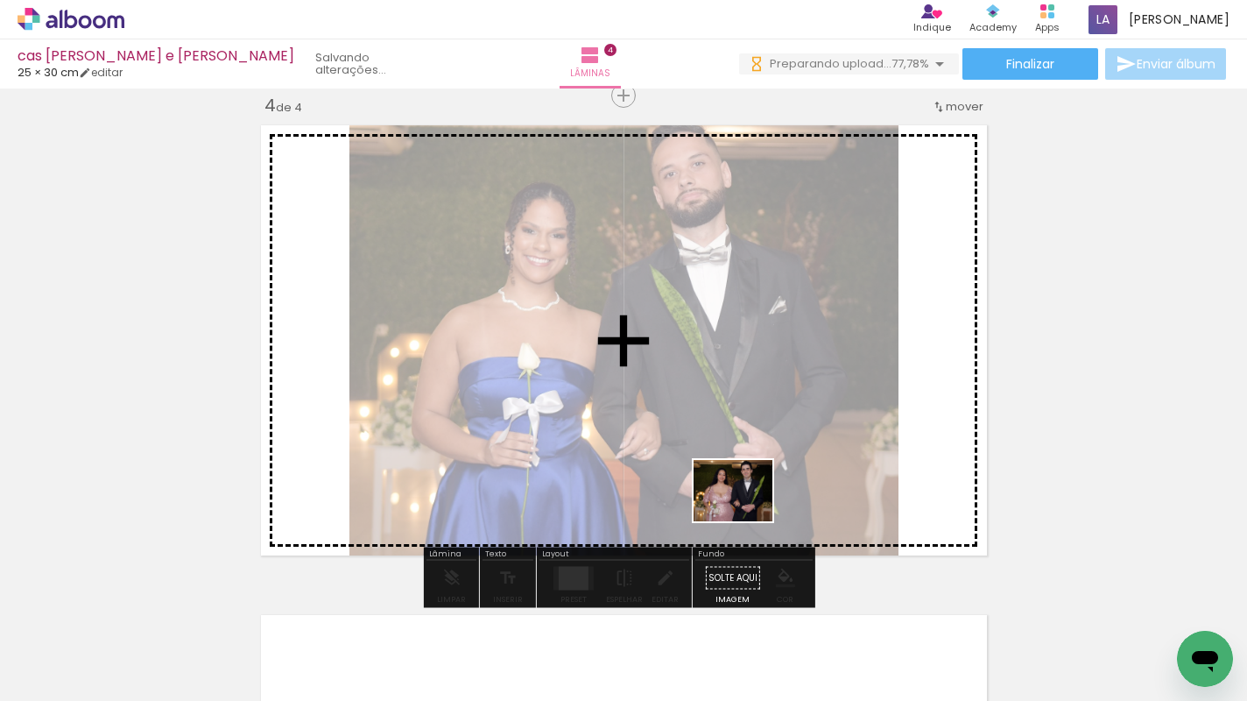
drag, startPoint x: 706, startPoint y: 650, endPoint x: 829, endPoint y: 631, distance: 124.1
click at [746, 512] on quentale-workspace at bounding box center [623, 350] width 1247 height 701
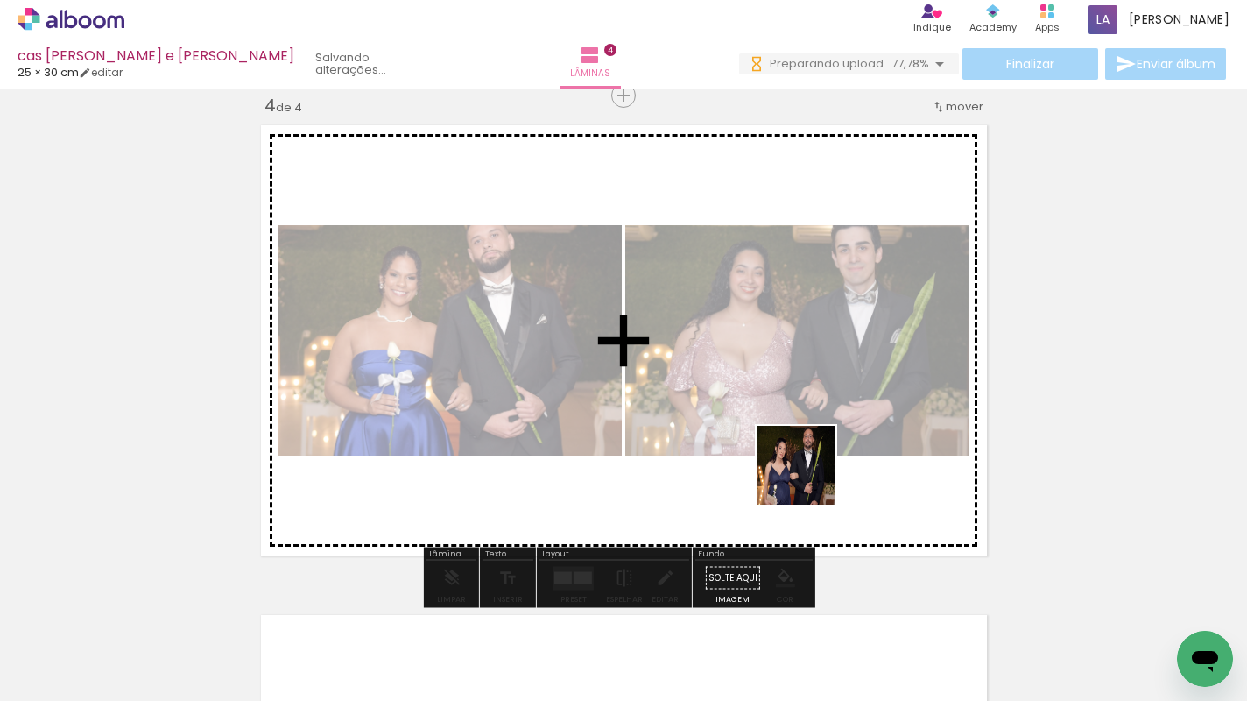
drag, startPoint x: 819, startPoint y: 647, endPoint x: 935, endPoint y: 631, distance: 117.7
click at [810, 483] on quentale-workspace at bounding box center [623, 350] width 1247 height 701
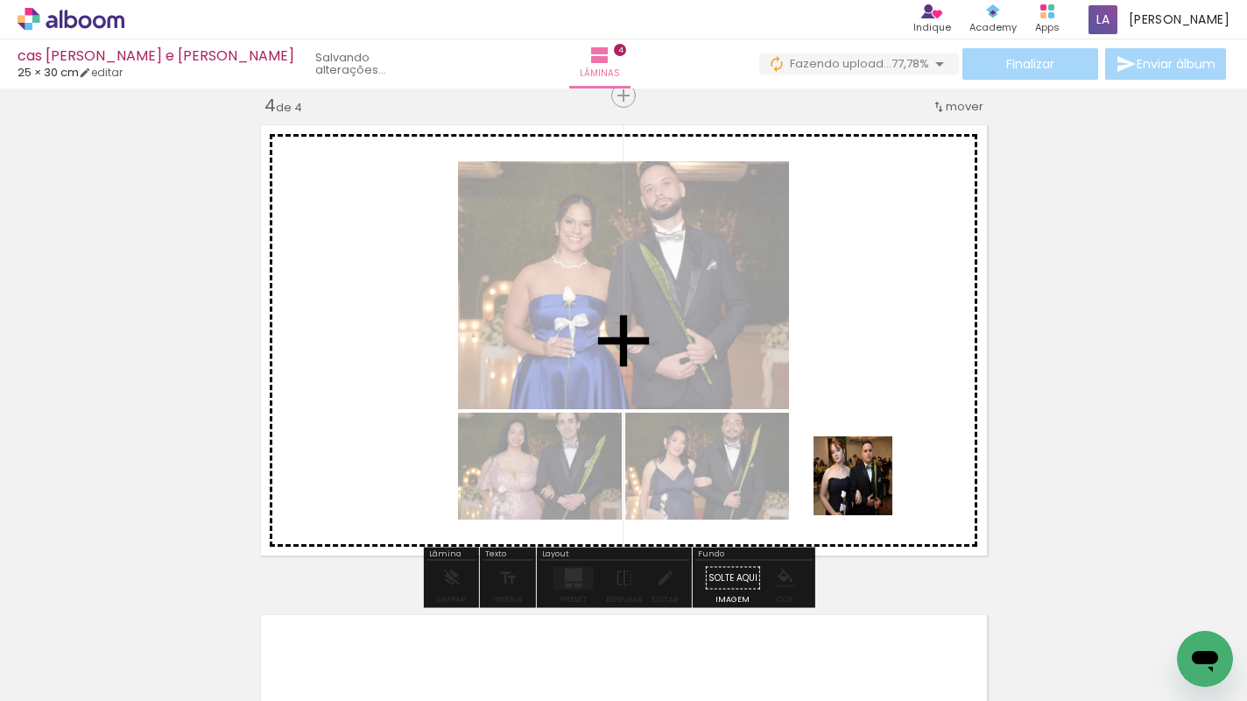
drag, startPoint x: 916, startPoint y: 645, endPoint x: 976, endPoint y: 632, distance: 61.0
click at [869, 494] on quentale-workspace at bounding box center [623, 350] width 1247 height 701
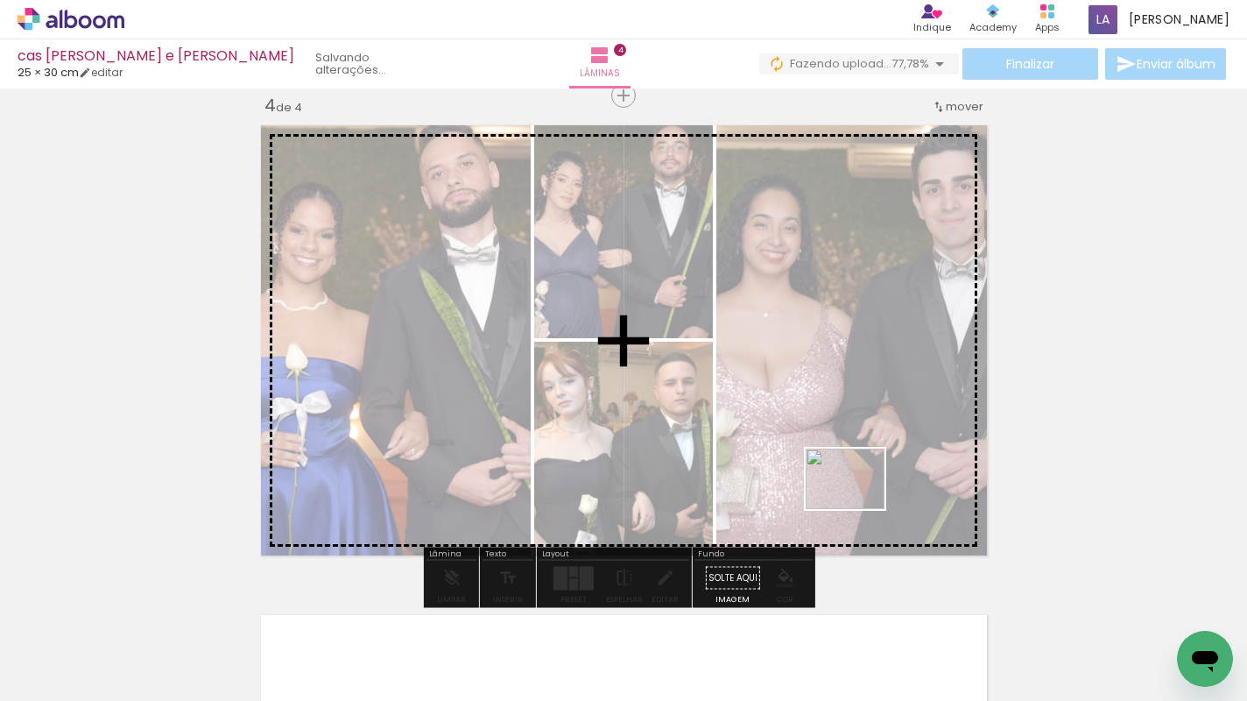
drag, startPoint x: 997, startPoint y: 639, endPoint x: 1076, endPoint y: 639, distance: 79.7
click at [859, 503] on quentale-workspace at bounding box center [623, 350] width 1247 height 701
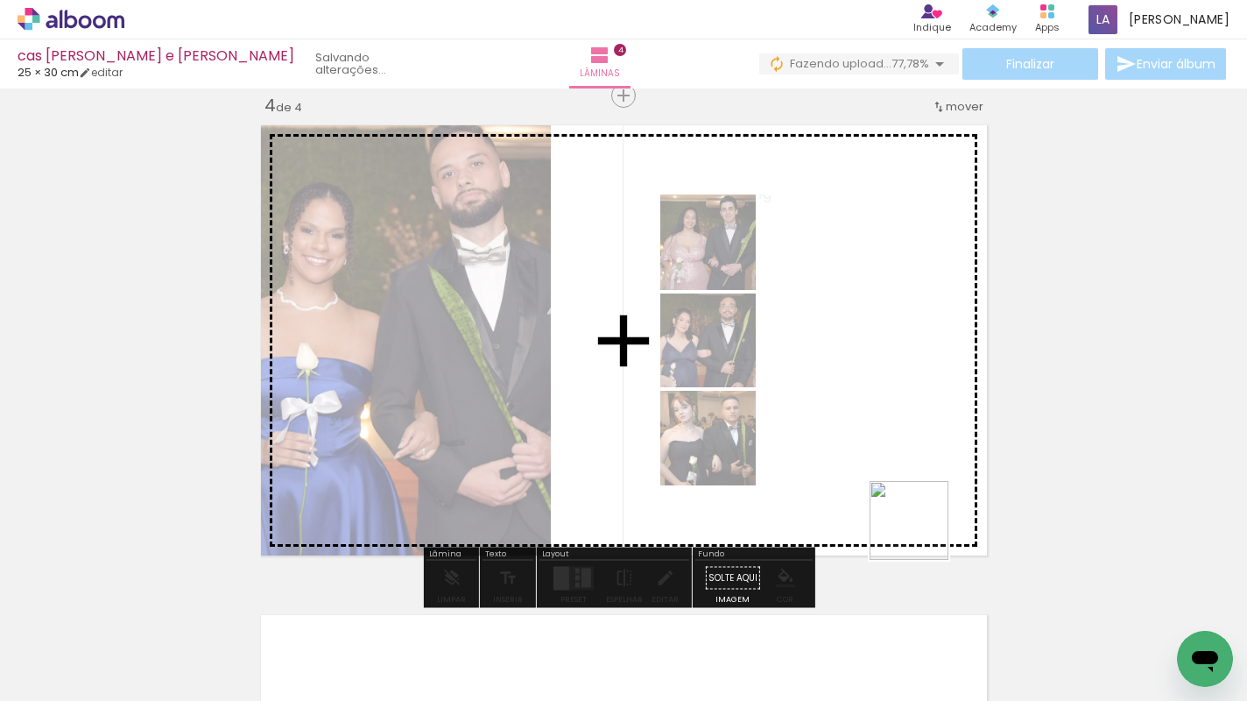
drag, startPoint x: 1101, startPoint y: 646, endPoint x: 1179, endPoint y: 610, distance: 86.2
click at [924, 528] on quentale-workspace at bounding box center [623, 350] width 1247 height 701
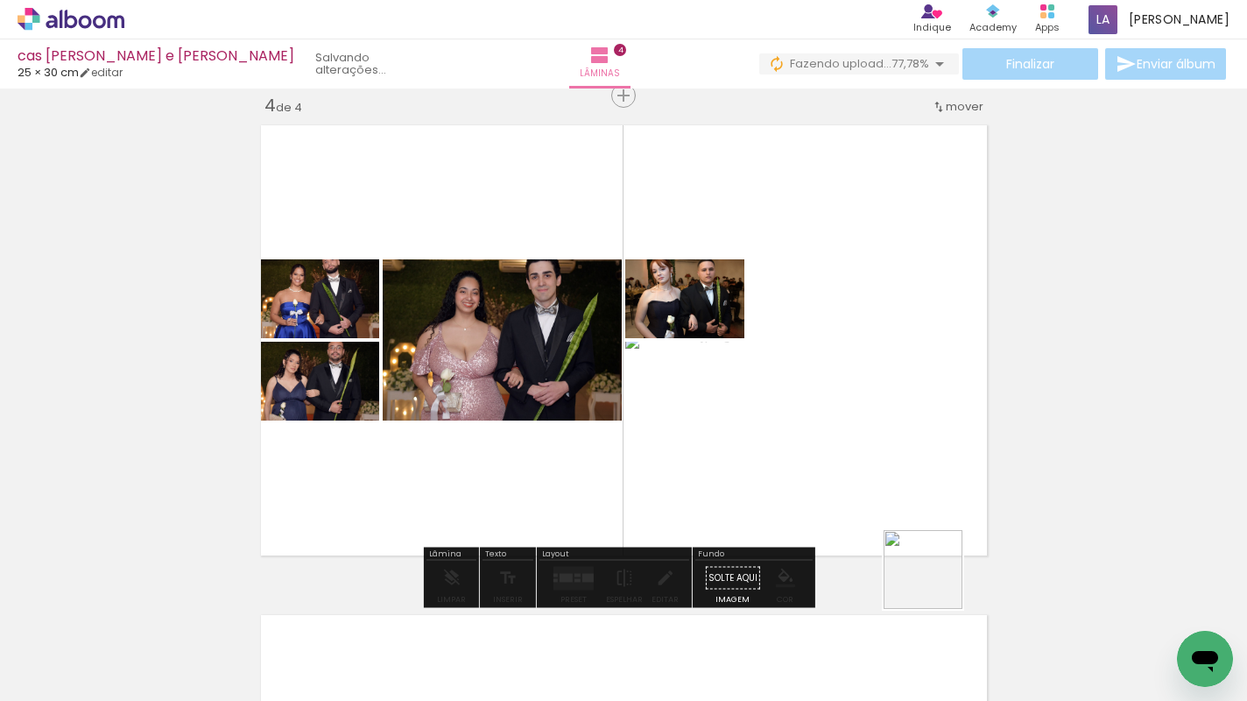
drag, startPoint x: 1104, startPoint y: 618, endPoint x: 855, endPoint y: 431, distance: 311.4
click at [885, 504] on quentale-workspace at bounding box center [623, 350] width 1247 height 701
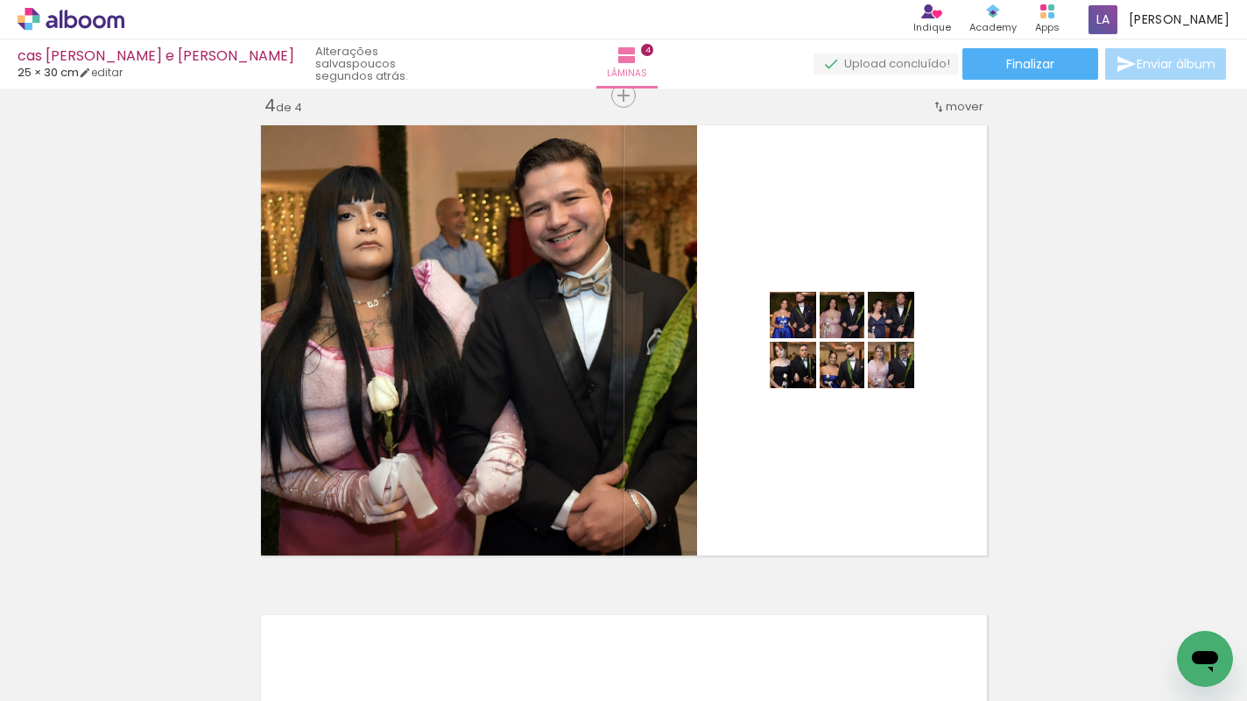
scroll to position [0, 1533]
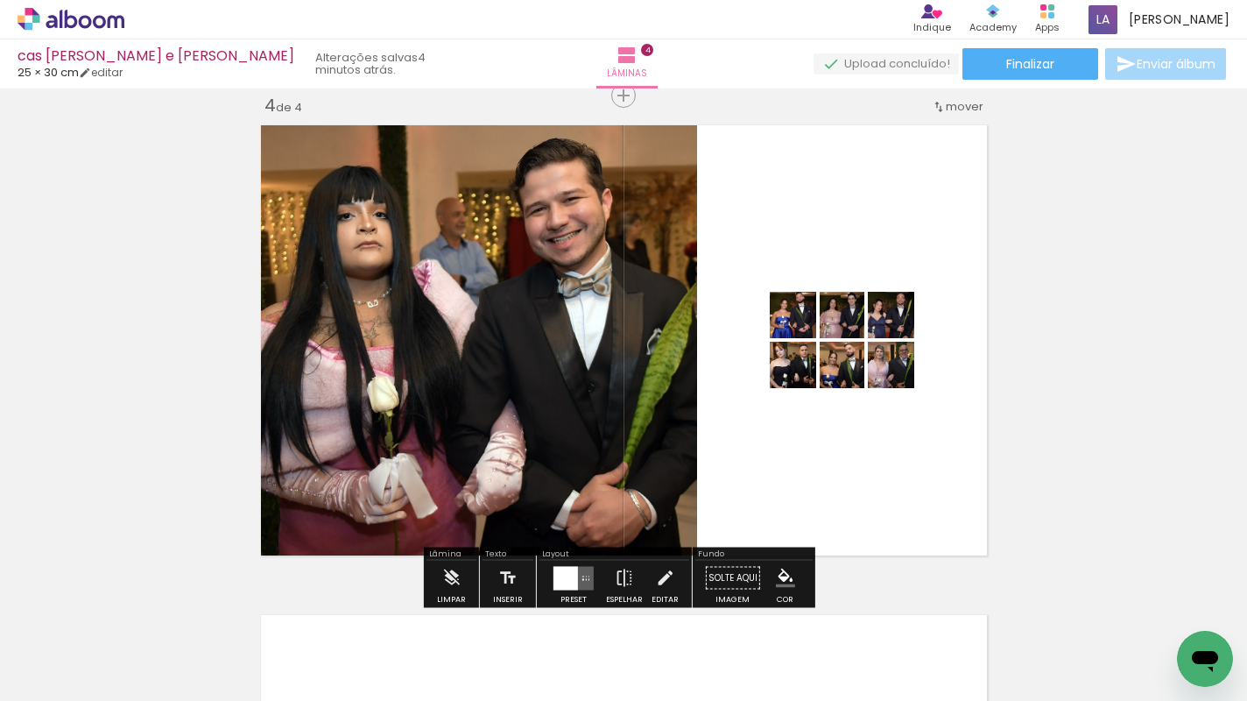
click at [559, 576] on div at bounding box center [566, 578] width 25 height 24
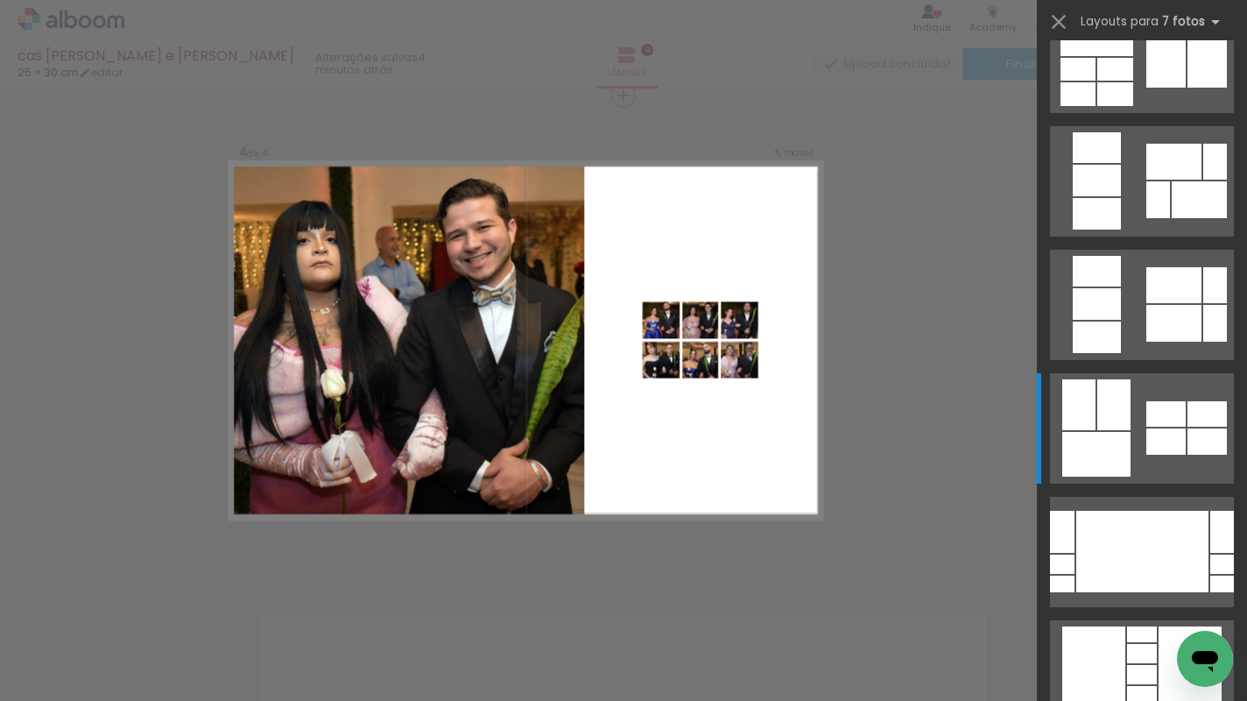
scroll to position [0, 0]
